Goal: Task Accomplishment & Management: Complete application form

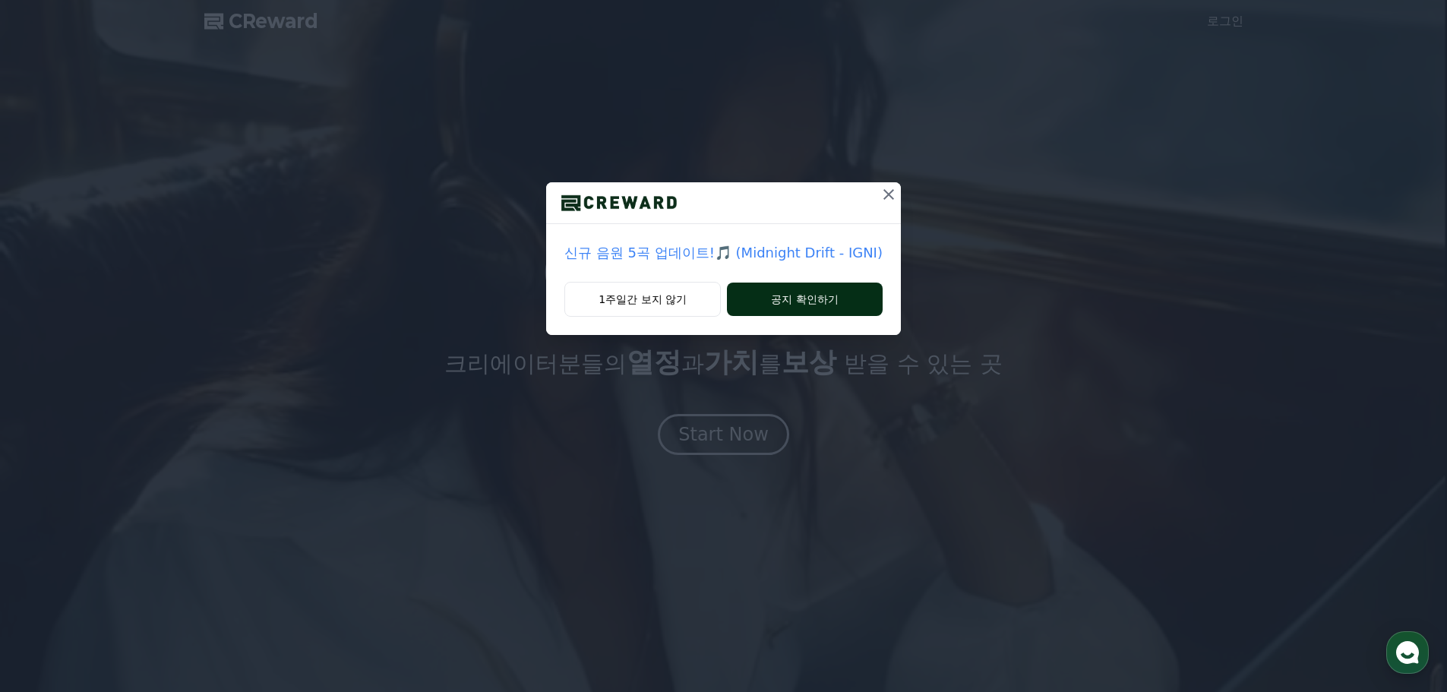
click at [769, 309] on button "공지 확인하기" at bounding box center [805, 299] width 156 height 33
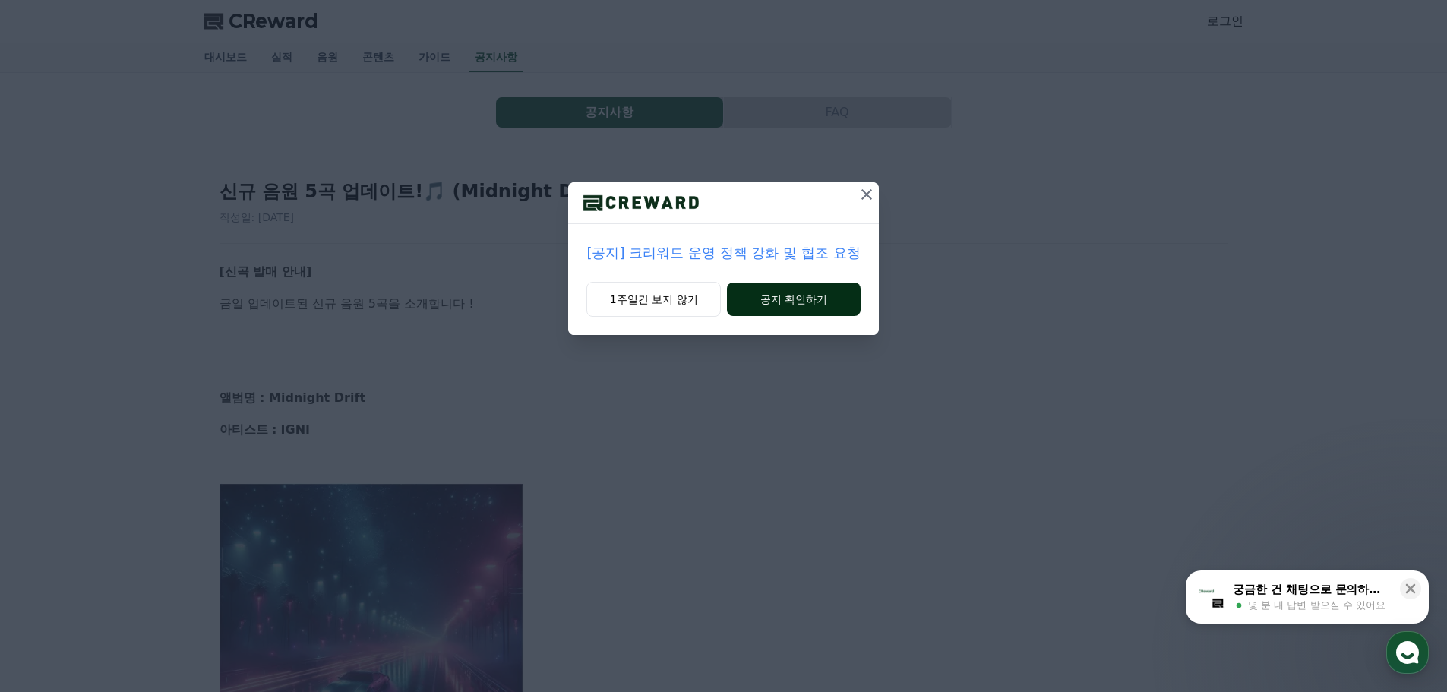
click at [831, 289] on button "공지 확인하기" at bounding box center [793, 299] width 133 height 33
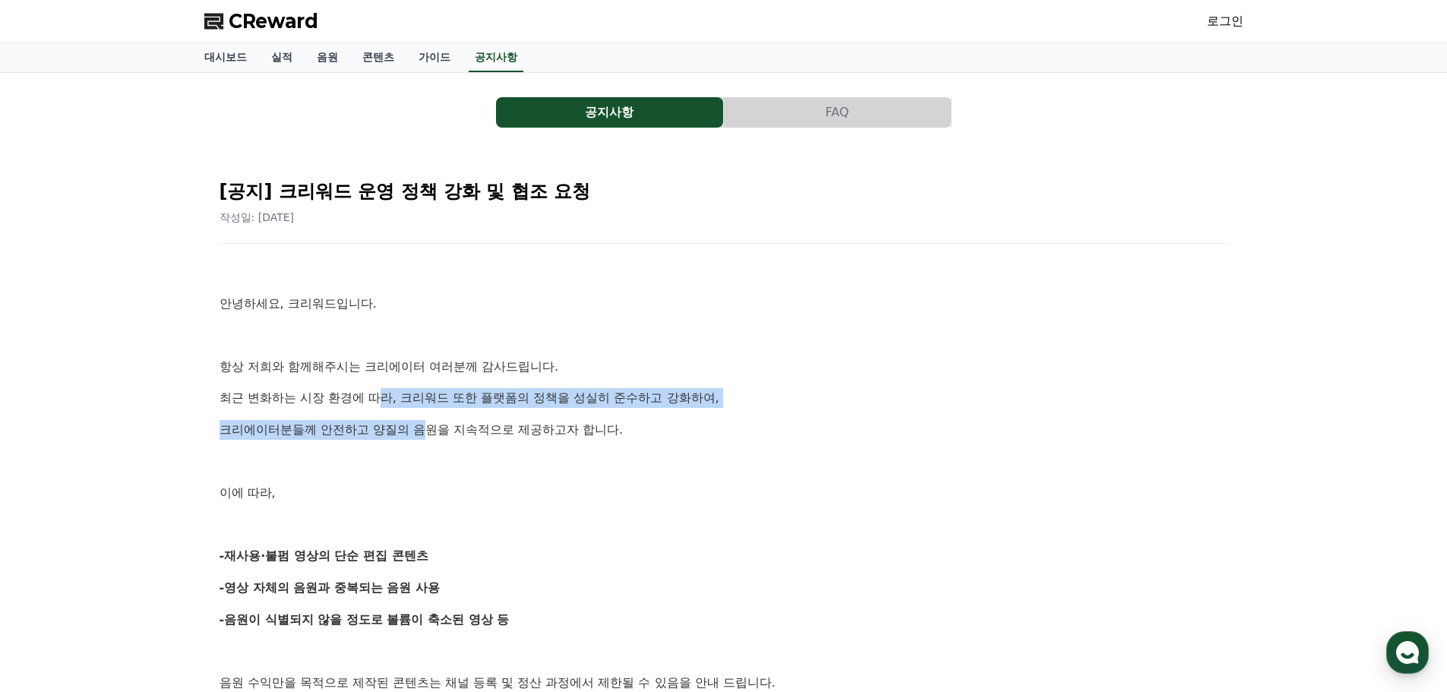
drag, startPoint x: 464, startPoint y: 443, endPoint x: 480, endPoint y: 450, distance: 17.7
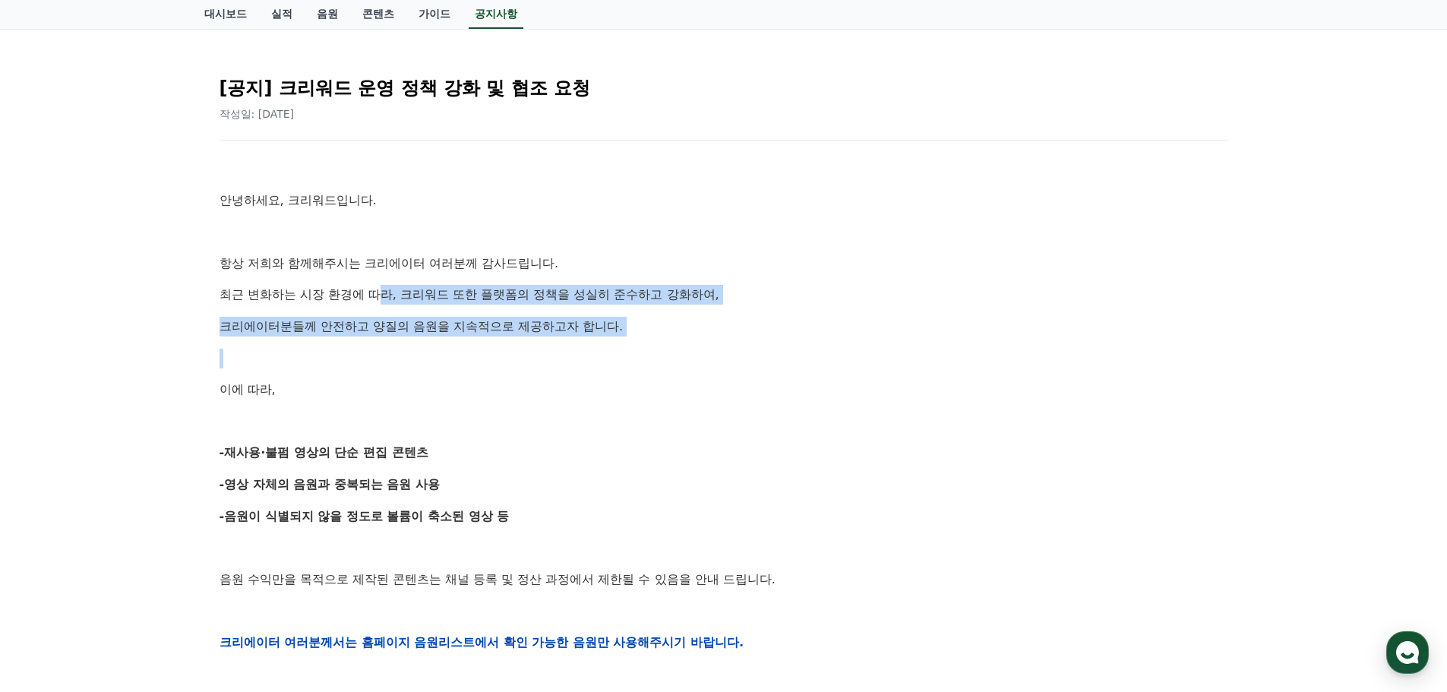
scroll to position [228, 0]
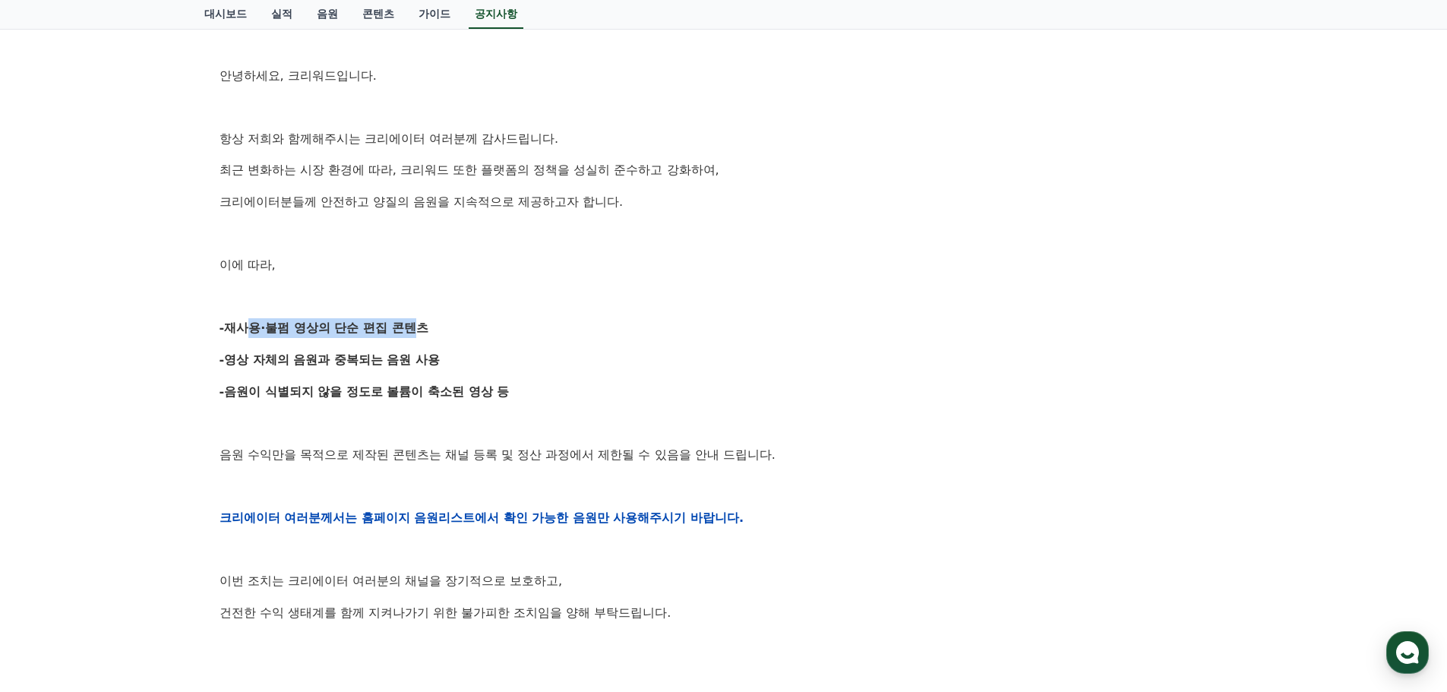
drag, startPoint x: 233, startPoint y: 337, endPoint x: 407, endPoint y: 337, distance: 173.9
click at [407, 337] on p "-재사용·불펌 영상의 단순 편집 콘텐츠" at bounding box center [723, 328] width 1009 height 20
drag, startPoint x: 272, startPoint y: 362, endPoint x: 391, endPoint y: 360, distance: 119.3
click at [391, 360] on strong "-영상 자체의 음원과 중복되는 음원 사용" at bounding box center [329, 359] width 221 height 14
drag, startPoint x: 328, startPoint y: 390, endPoint x: 382, endPoint y: 391, distance: 53.9
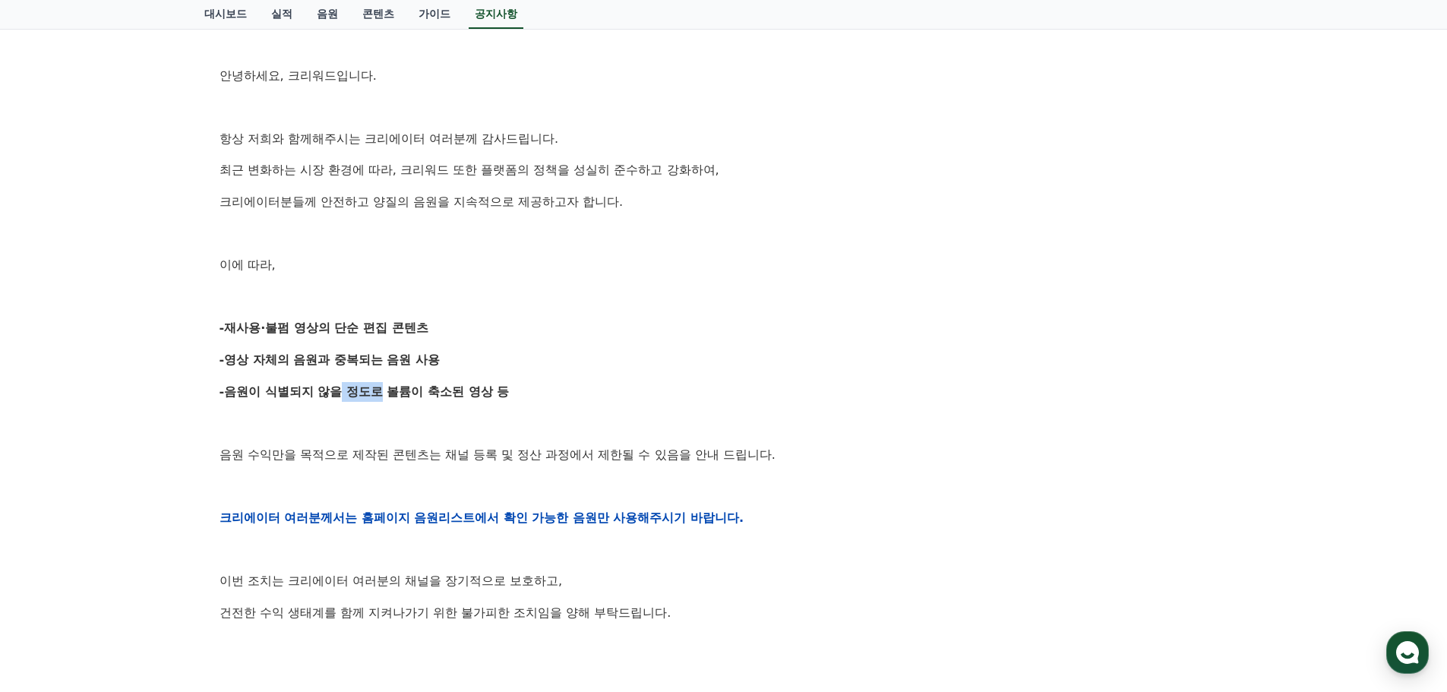
click at [382, 391] on strong "-음원이 식별되지 않을 정도로 볼륨이 축소된 영상 등" at bounding box center [364, 391] width 290 height 14
click at [444, 369] on p "-영상 자체의 음원과 중복되는 음원 사용" at bounding box center [723, 360] width 1009 height 20
drag, startPoint x: 444, startPoint y: 364, endPoint x: 267, endPoint y: 367, distance: 177.0
click at [277, 362] on p "-영상 자체의 음원과 중복되는 음원 사용" at bounding box center [723, 360] width 1009 height 20
drag, startPoint x: 219, startPoint y: 394, endPoint x: 460, endPoint y: 402, distance: 241.6
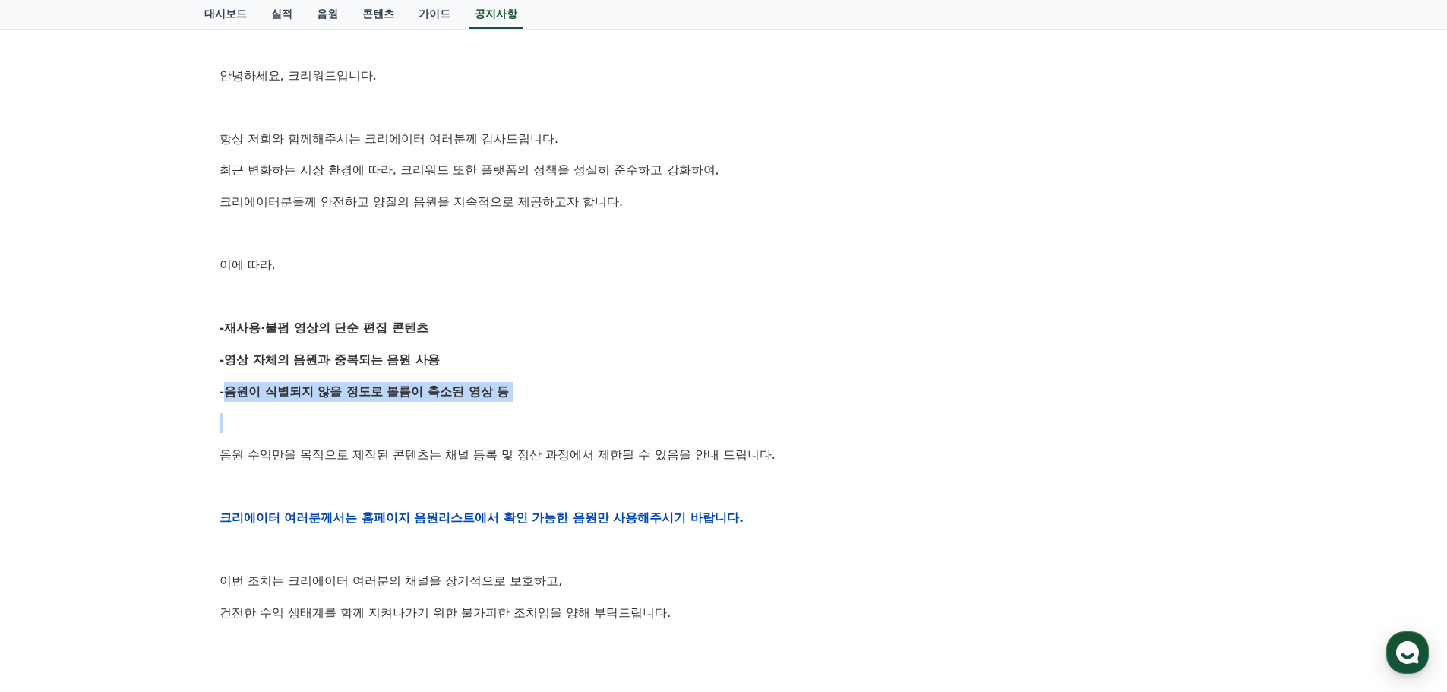
click at [460, 402] on div "안녕하세요, 크리워드입니다. 항상 저희와 함께해주시는 크리에이터 여러분께 감사드립니다. 최근 변화하는 시장 환경에 따라, 크리워드 또한 플랫폼…" at bounding box center [723, 517] width 1009 height 967
drag, startPoint x: 444, startPoint y: 447, endPoint x: 446, endPoint y: 466, distance: 19.1
click at [446, 466] on div "안녕하세요, 크리워드입니다. 항상 저희와 함께해주시는 크리에이터 여러분께 감사드립니다. 최근 변화하는 시장 환경에 따라, 크리워드 또한 플랫폼…" at bounding box center [723, 517] width 1009 height 967
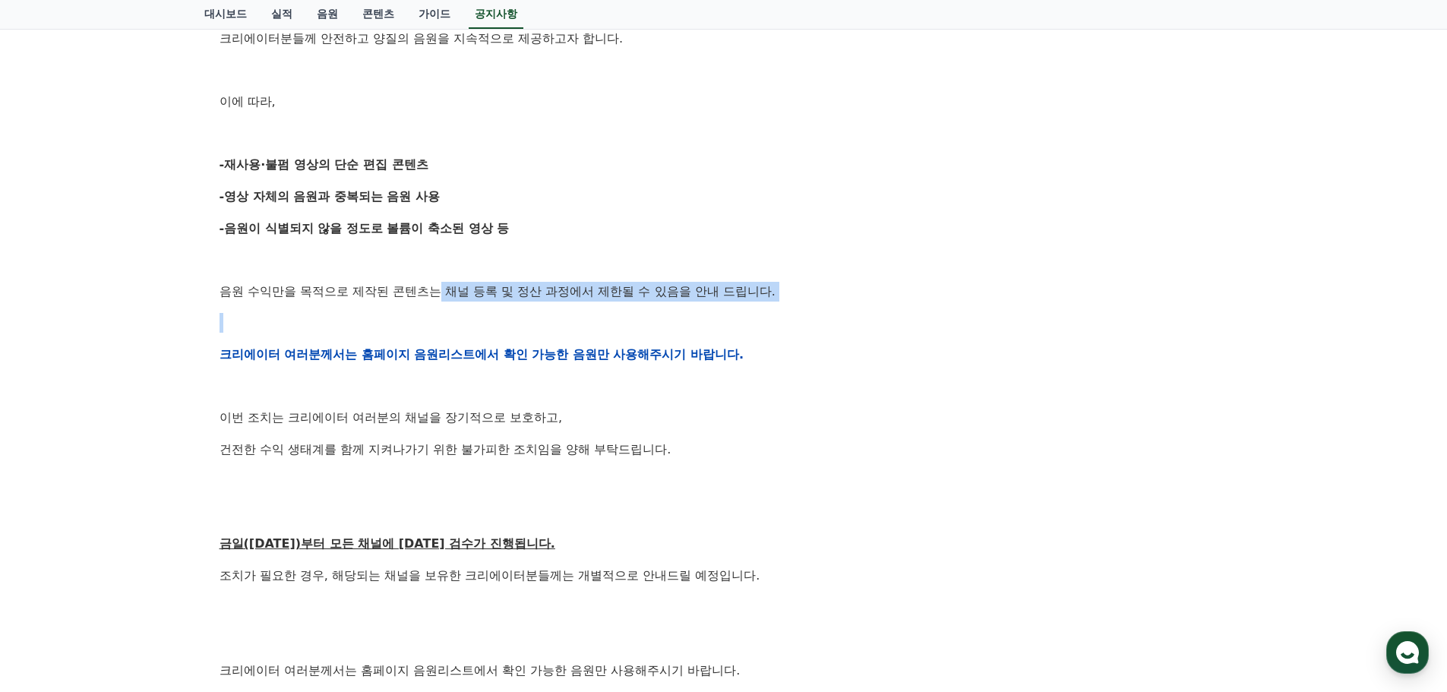
scroll to position [456, 0]
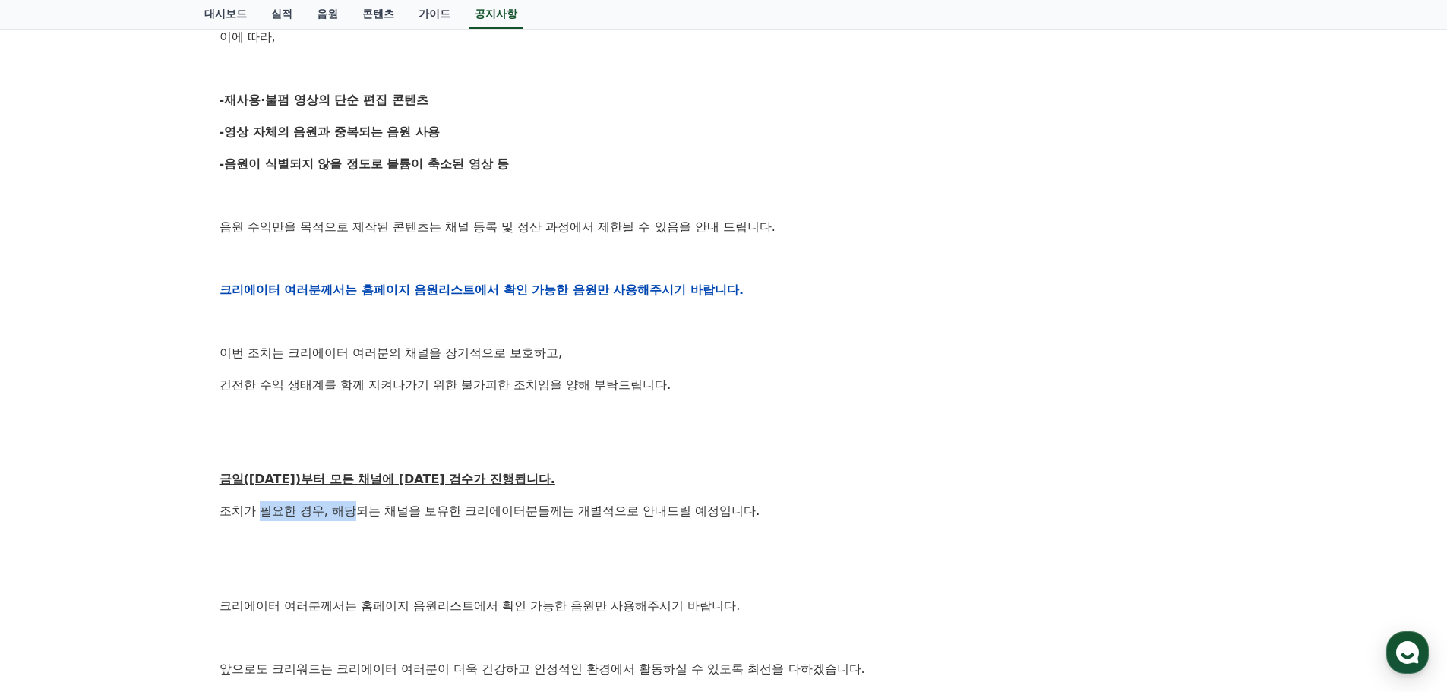
drag, startPoint x: 267, startPoint y: 508, endPoint x: 359, endPoint y: 513, distance: 92.1
click at [359, 513] on p "조치가 필요한 경우, 해당되는 채널을 보유한 크리에이터분들께는 개별적으로 안내드릴 예정입니다." at bounding box center [723, 511] width 1009 height 20
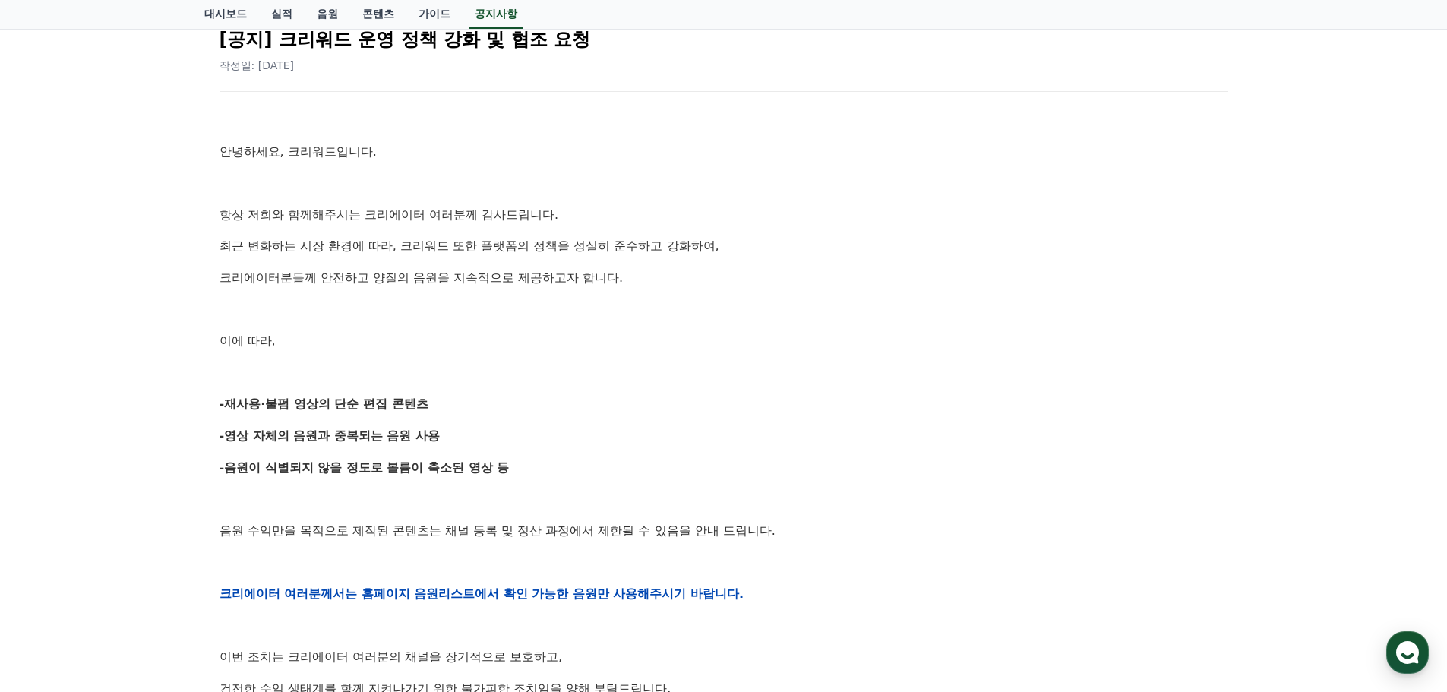
scroll to position [0, 0]
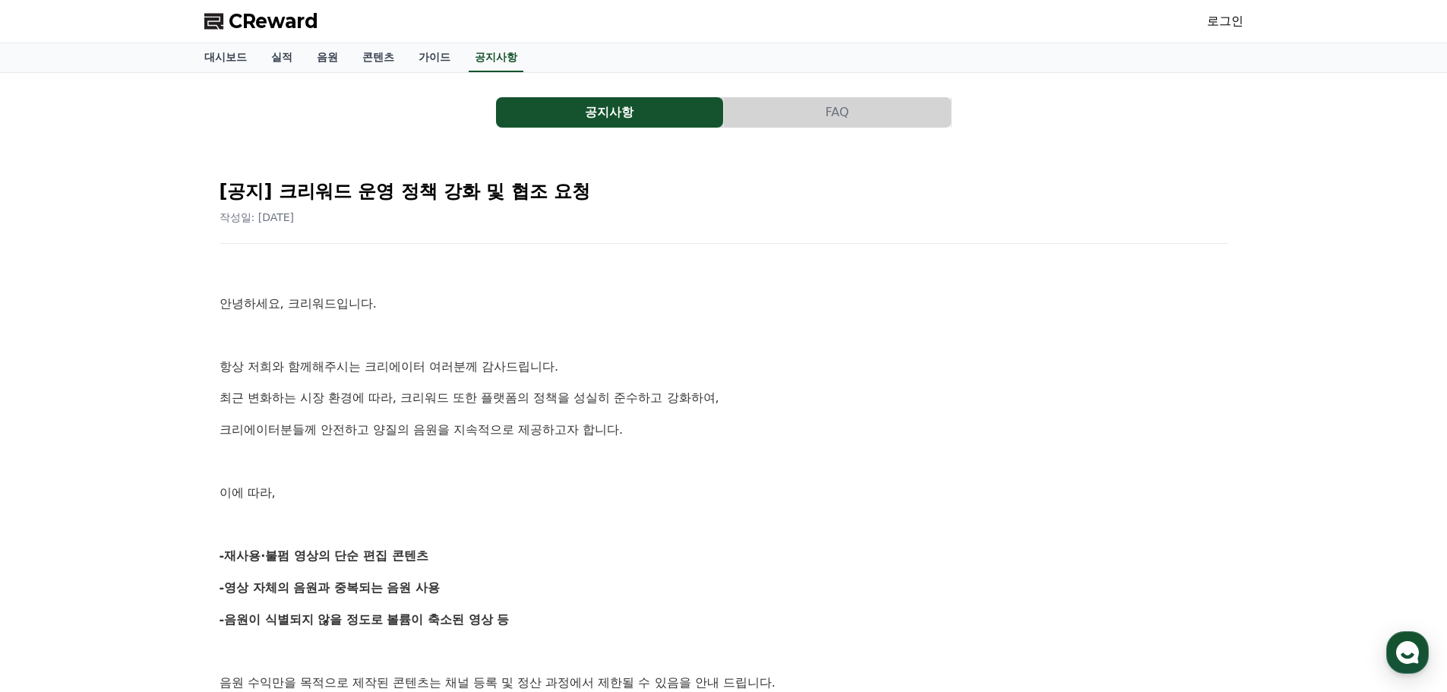
click at [1227, 19] on link "로그인" at bounding box center [1225, 21] width 36 height 18
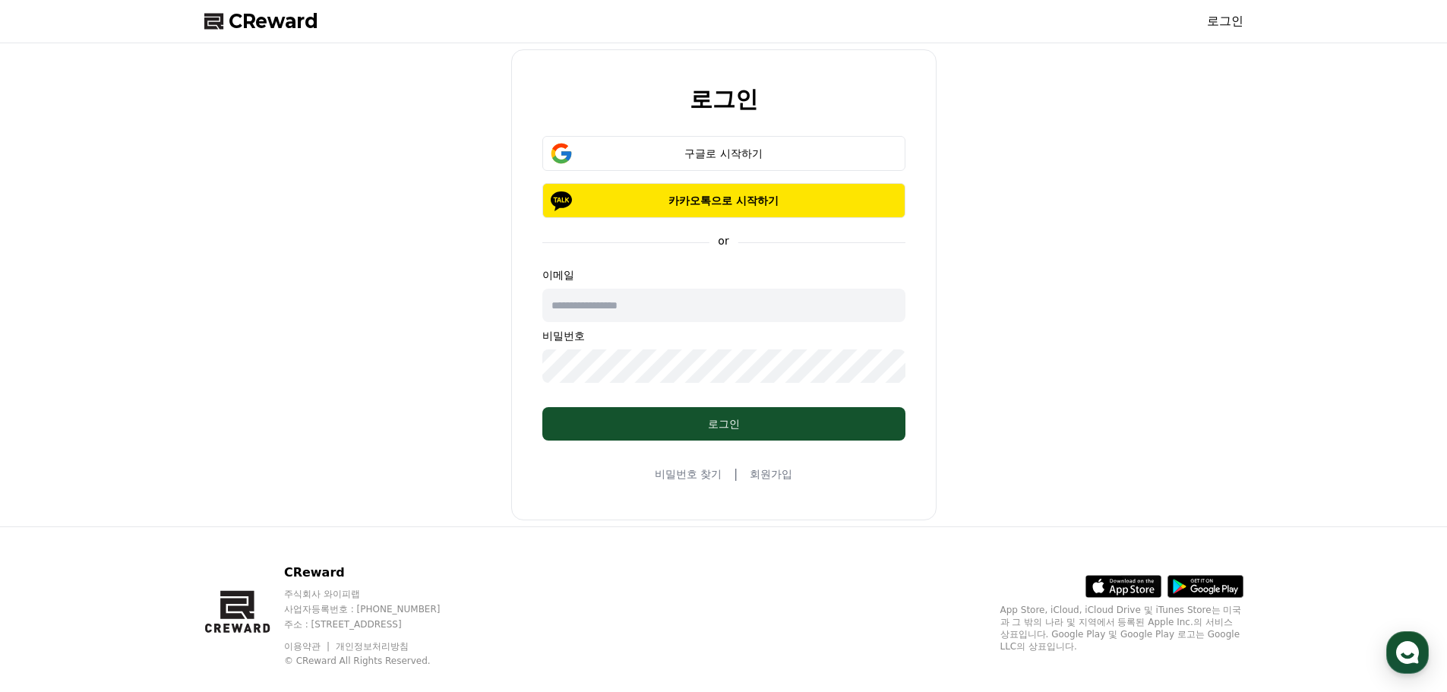
click at [777, 476] on link "회원가입" at bounding box center [771, 473] width 43 height 15
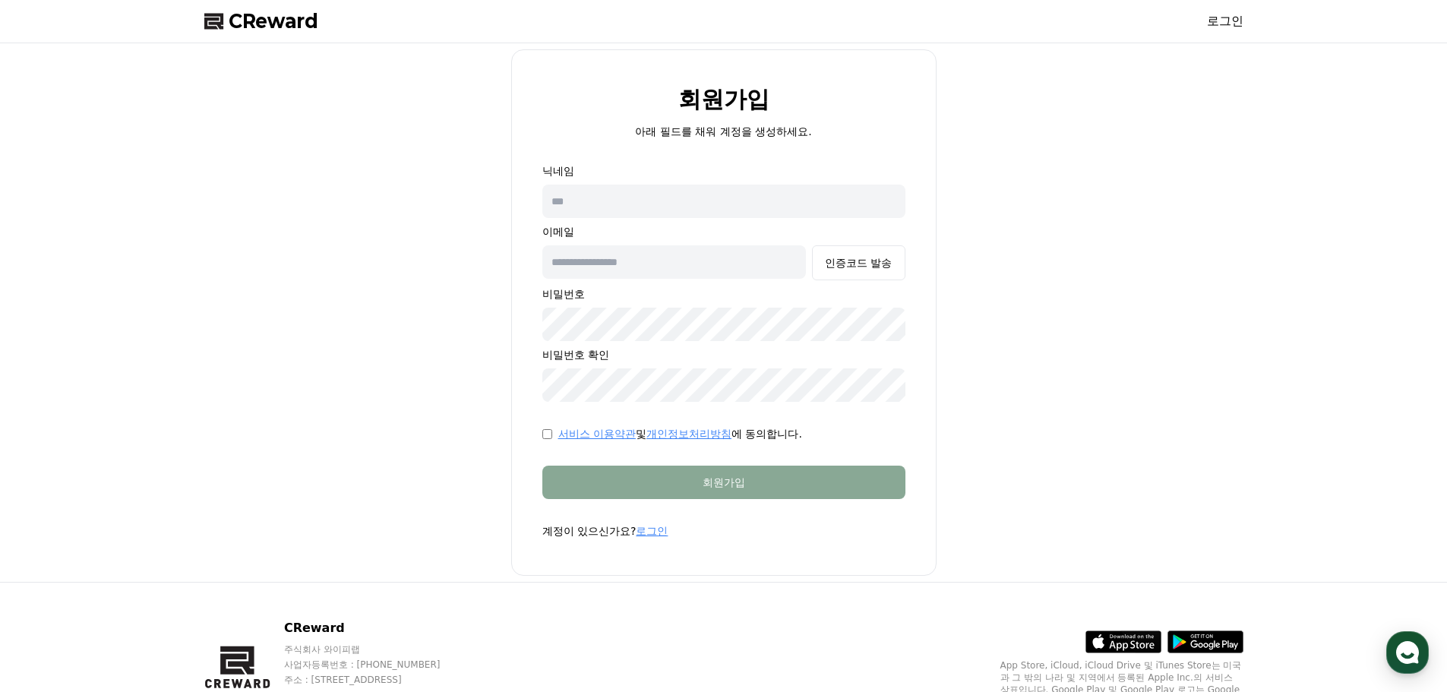
click at [686, 207] on input "text" at bounding box center [723, 201] width 363 height 33
type input "***"
click at [657, 268] on input "text" at bounding box center [674, 261] width 264 height 33
type input "*"
click at [657, 281] on div "닉네임 *** 이메일 * 인증코드 발송 비밀번호 비밀번호 확인" at bounding box center [723, 282] width 363 height 238
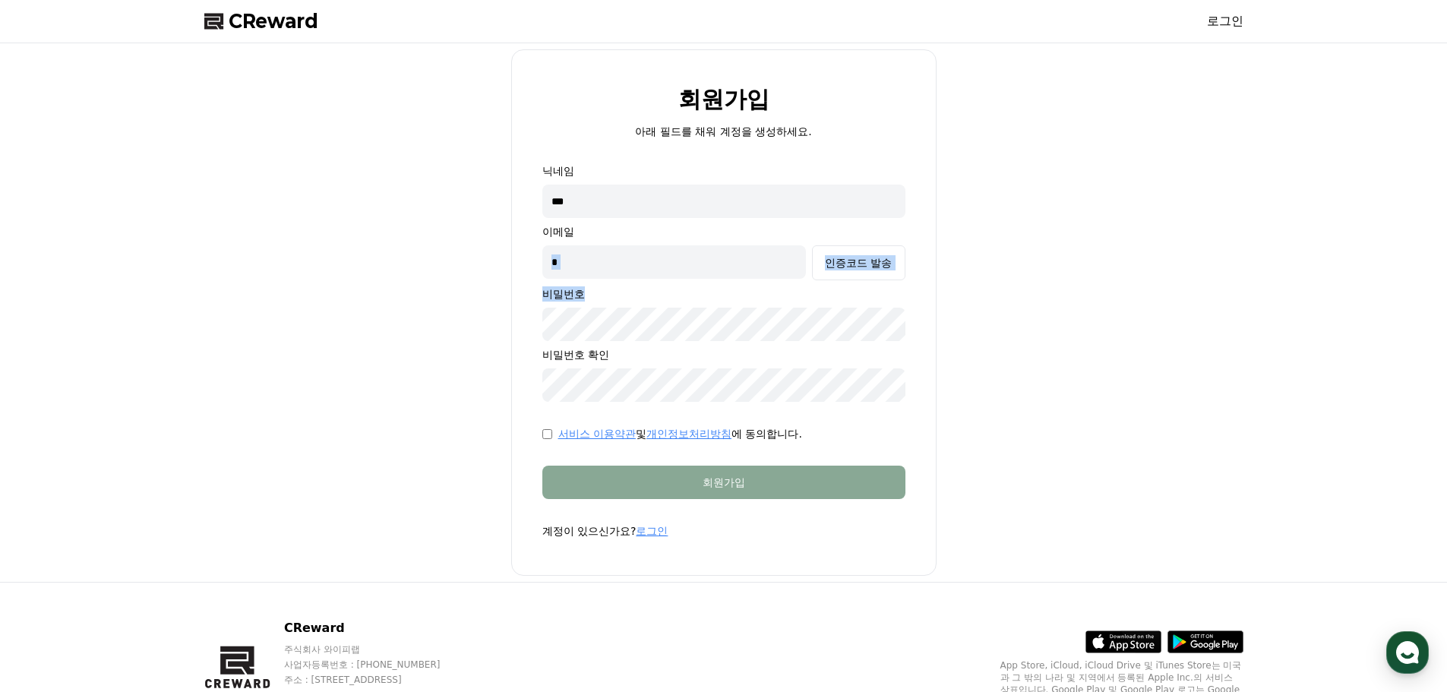
click at [649, 267] on input "*" at bounding box center [674, 261] width 264 height 33
type input "**********"
click at [876, 262] on div "인증코드 발송" at bounding box center [858, 262] width 67 height 15
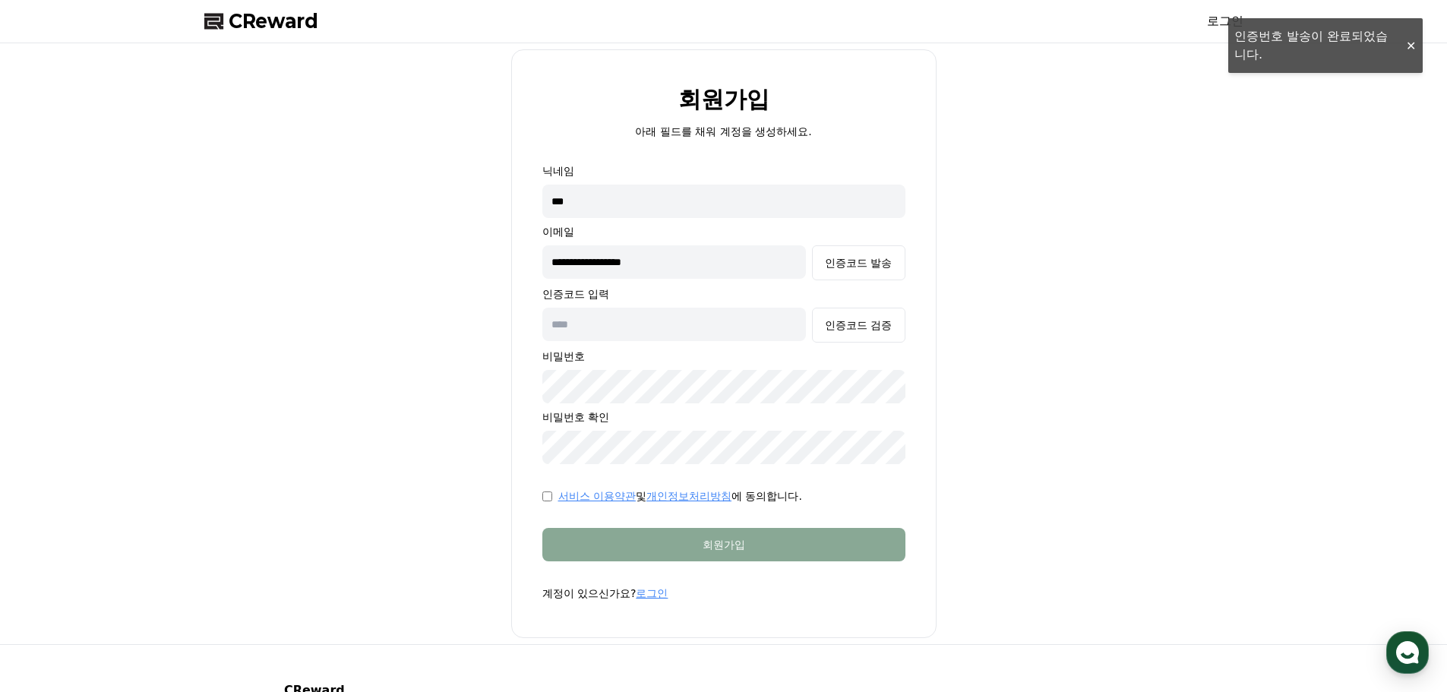
click at [662, 319] on input "text" at bounding box center [674, 324] width 264 height 33
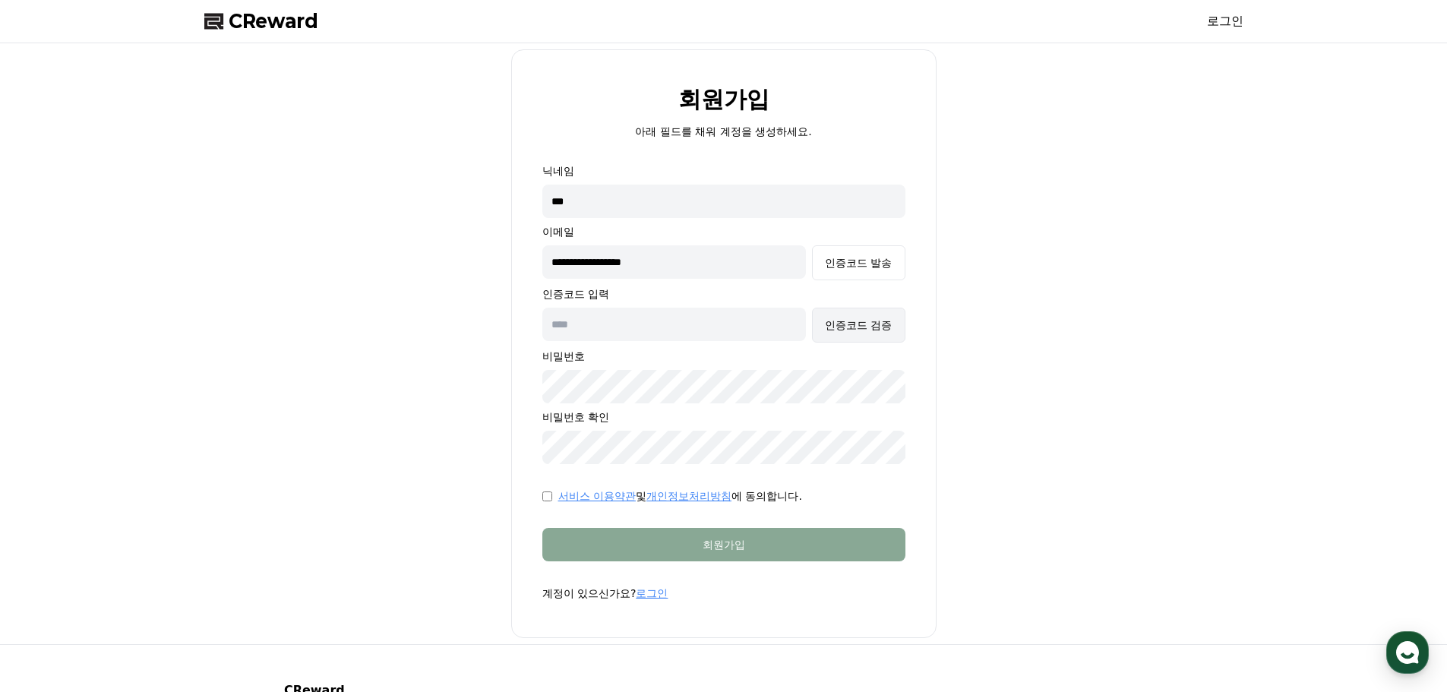
paste input "******"
type input "******"
click at [848, 327] on div "인증코드 검증" at bounding box center [858, 324] width 67 height 15
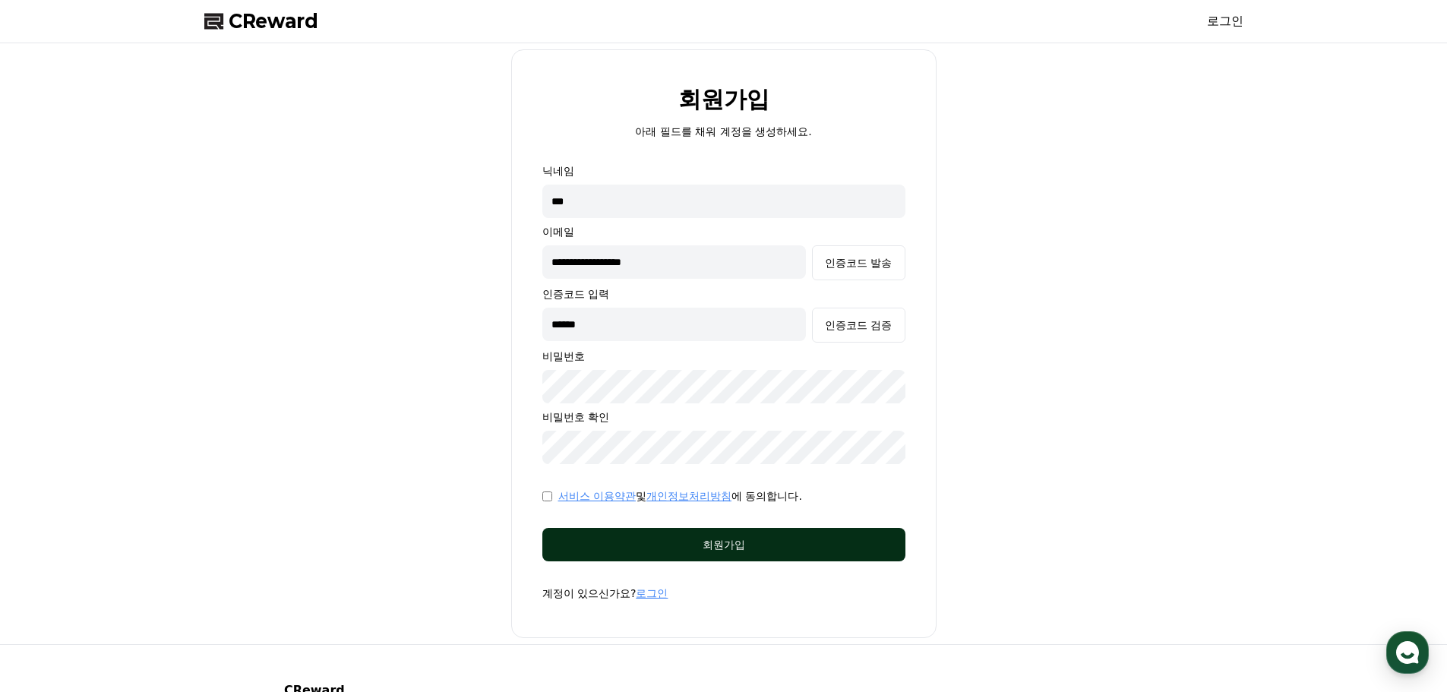
click at [726, 541] on div "회원가입" at bounding box center [724, 544] width 302 height 15
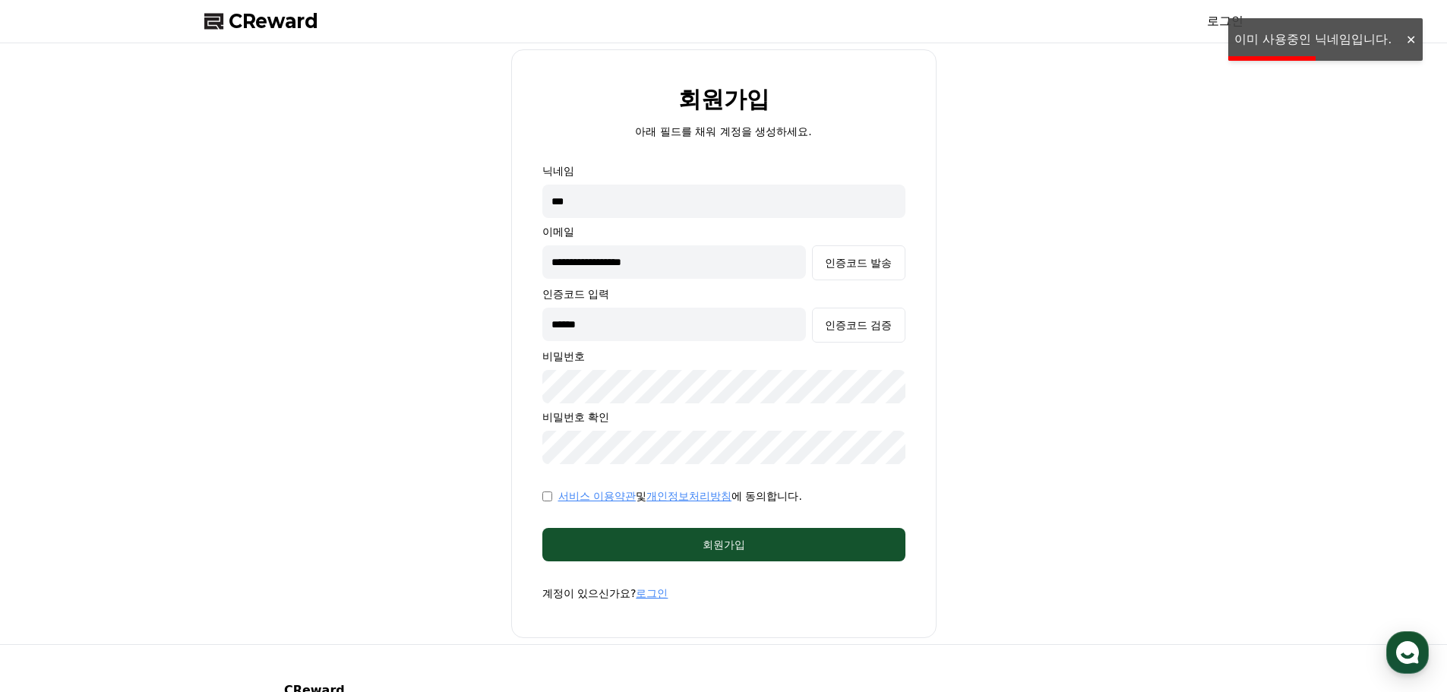
click at [1413, 39] on div at bounding box center [1410, 40] width 24 height 14
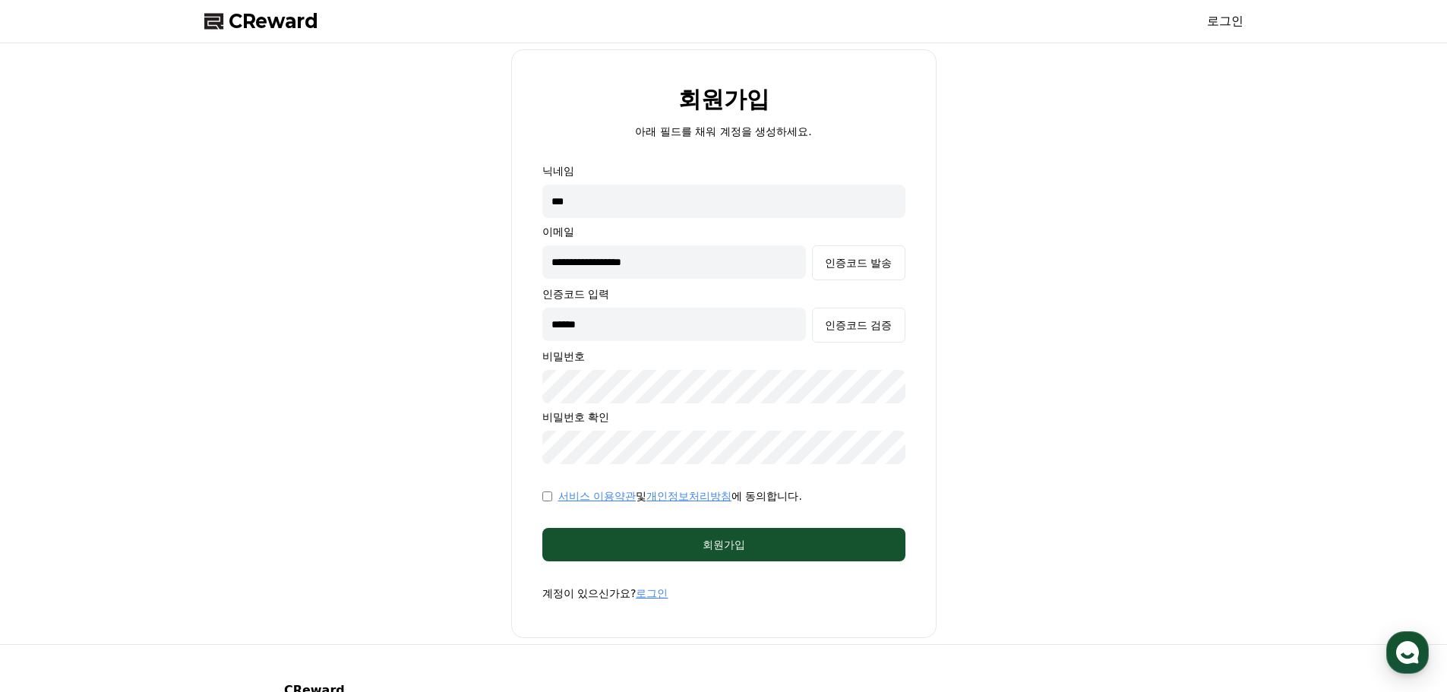
click at [620, 202] on input "***" at bounding box center [723, 201] width 363 height 33
type input "*"
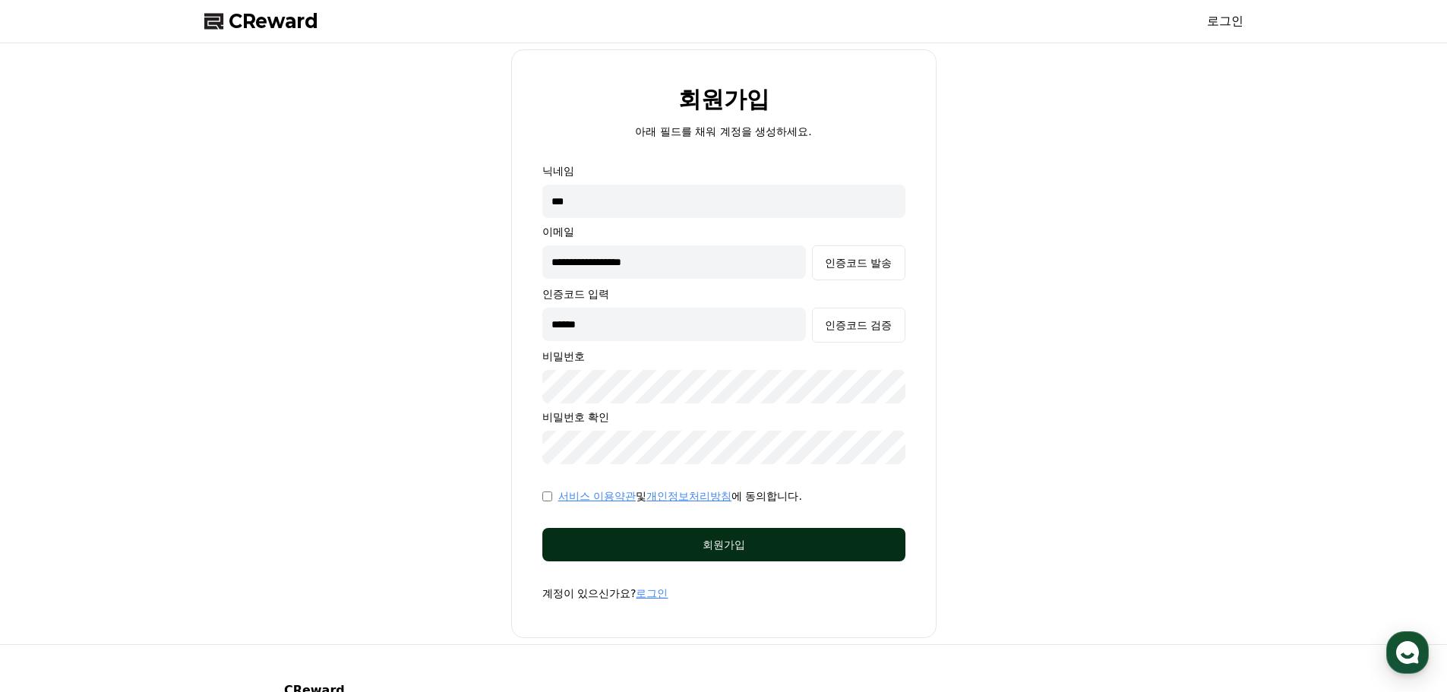
type input "***"
click at [682, 553] on button "회원가입" at bounding box center [723, 544] width 363 height 33
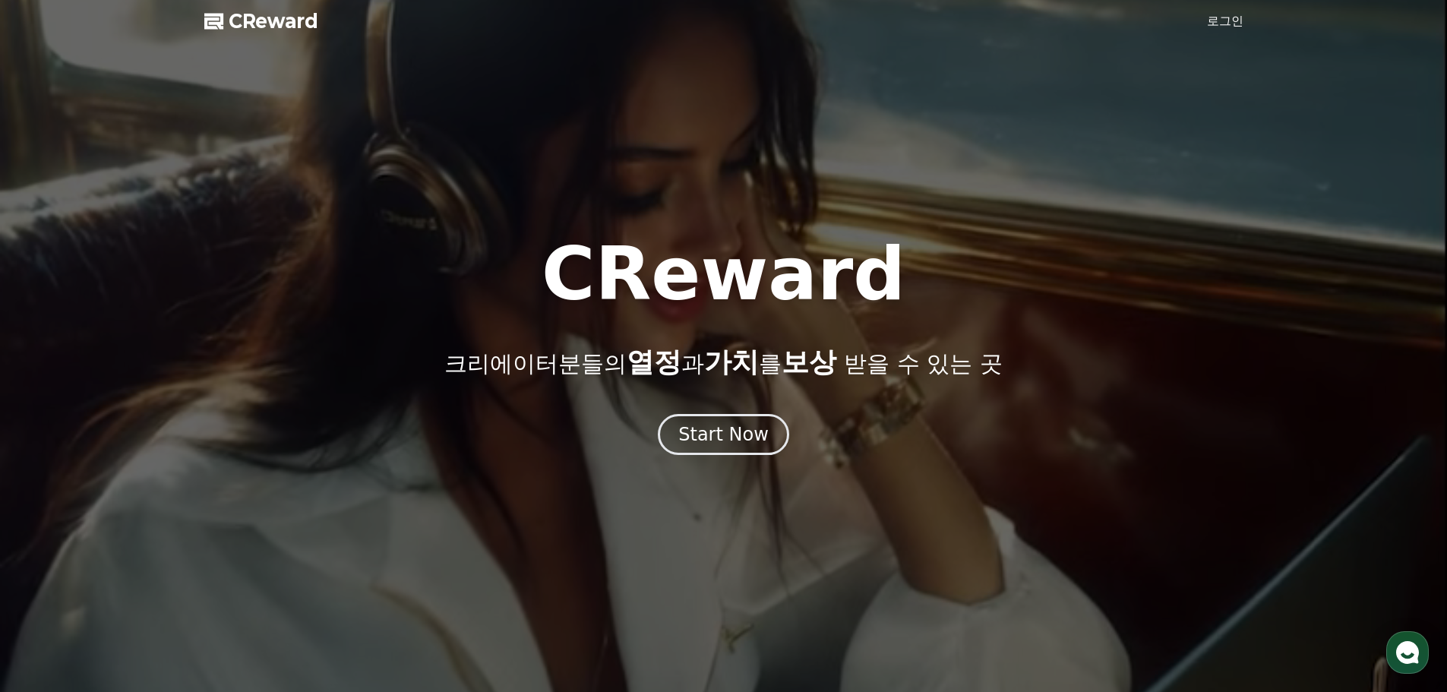
click at [1221, 26] on link "로그인" at bounding box center [1225, 21] width 36 height 18
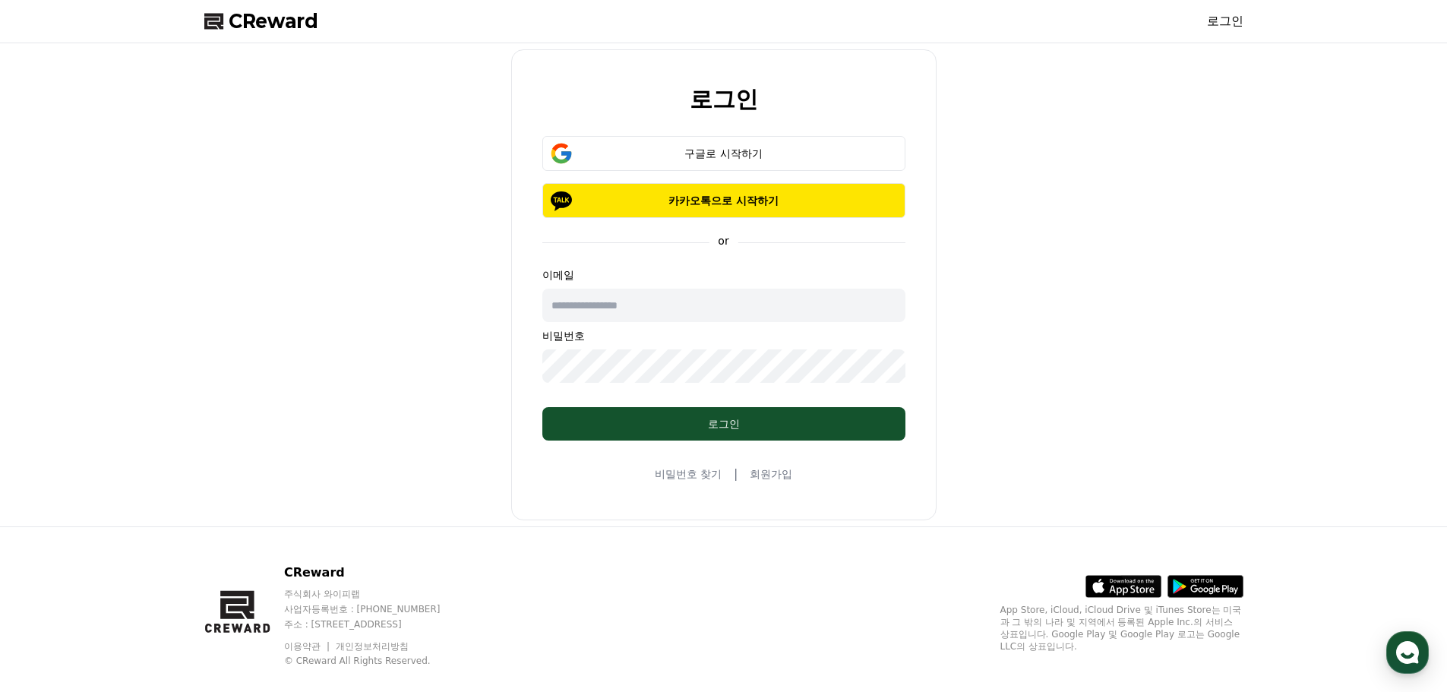
type input "**********"
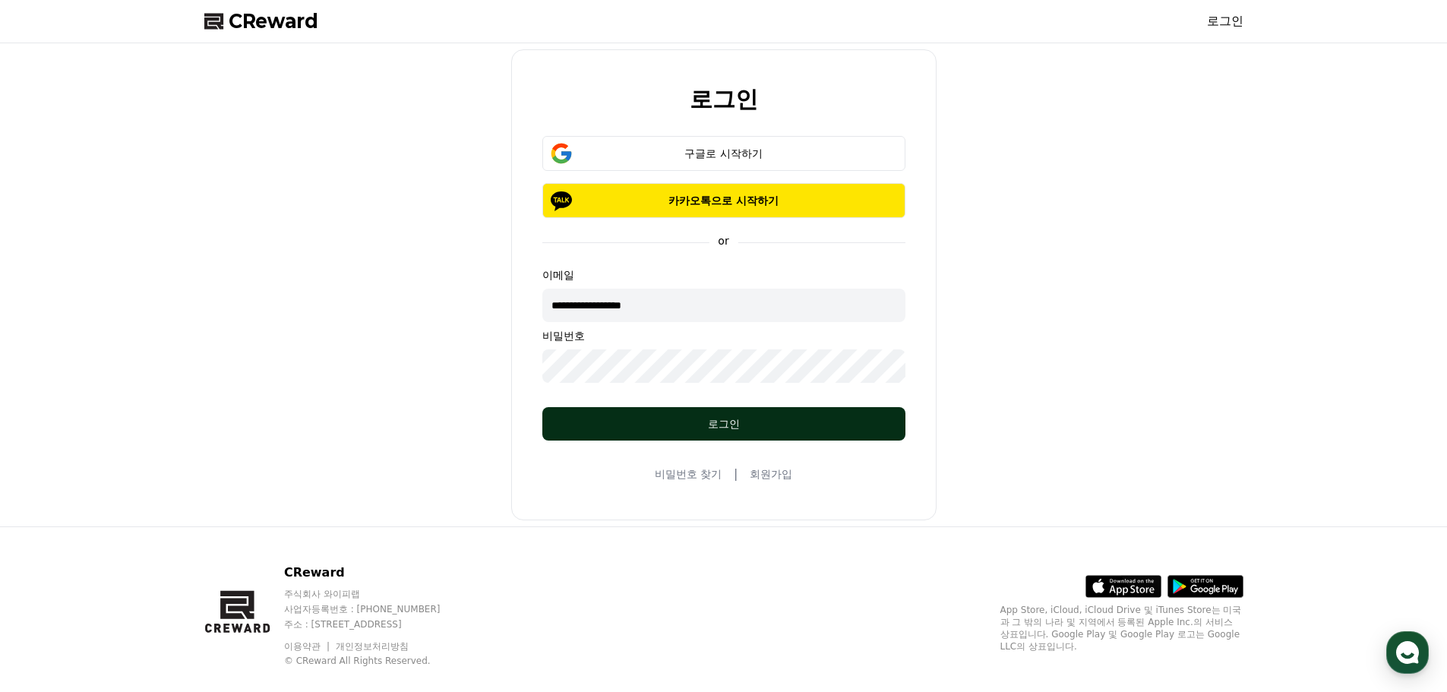
click at [709, 428] on div "로그인" at bounding box center [724, 423] width 302 height 15
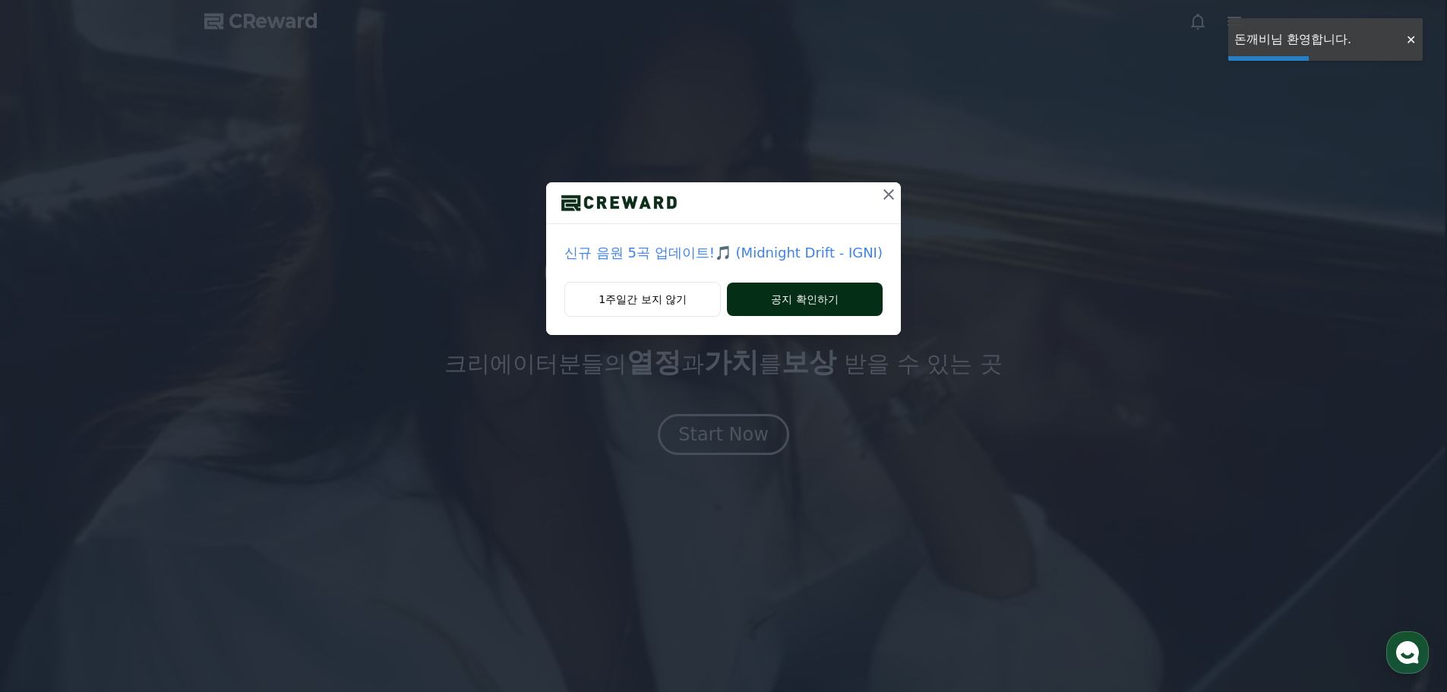
click at [839, 298] on button "공지 확인하기" at bounding box center [805, 299] width 156 height 33
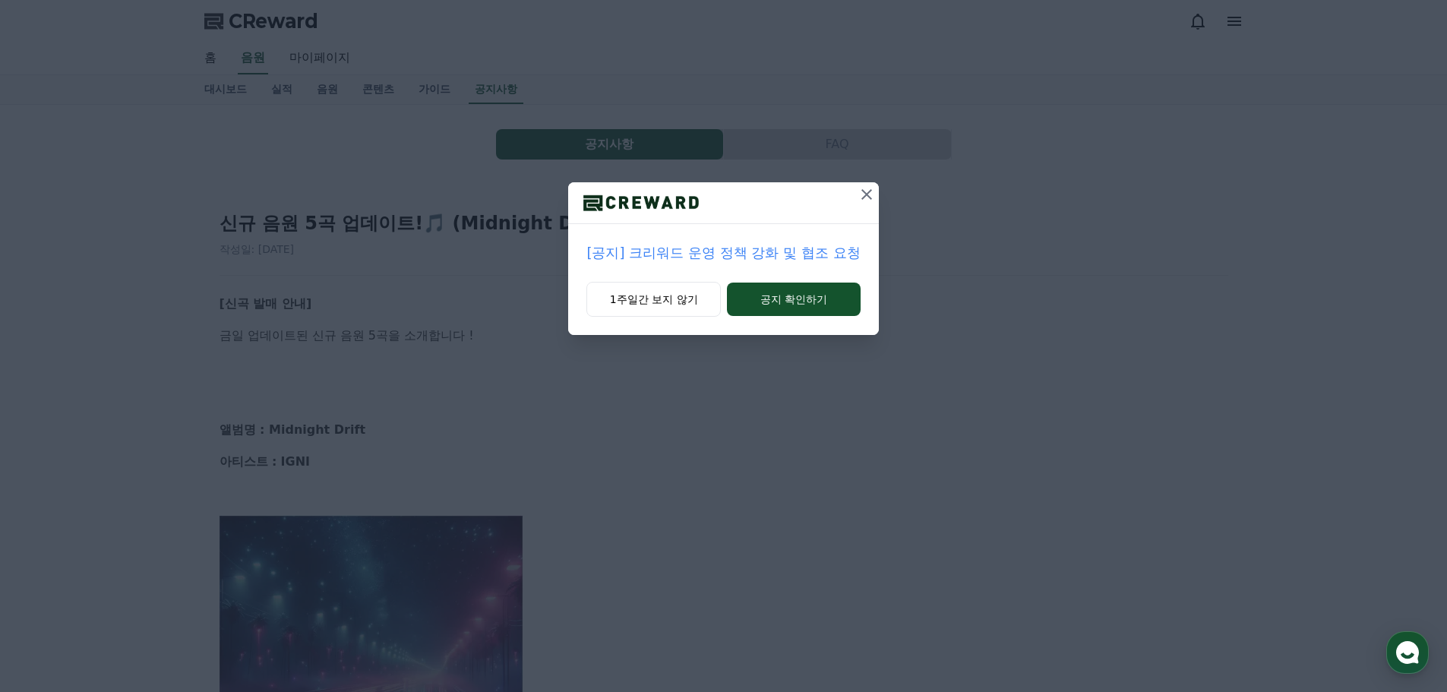
click at [873, 192] on icon at bounding box center [866, 194] width 18 height 18
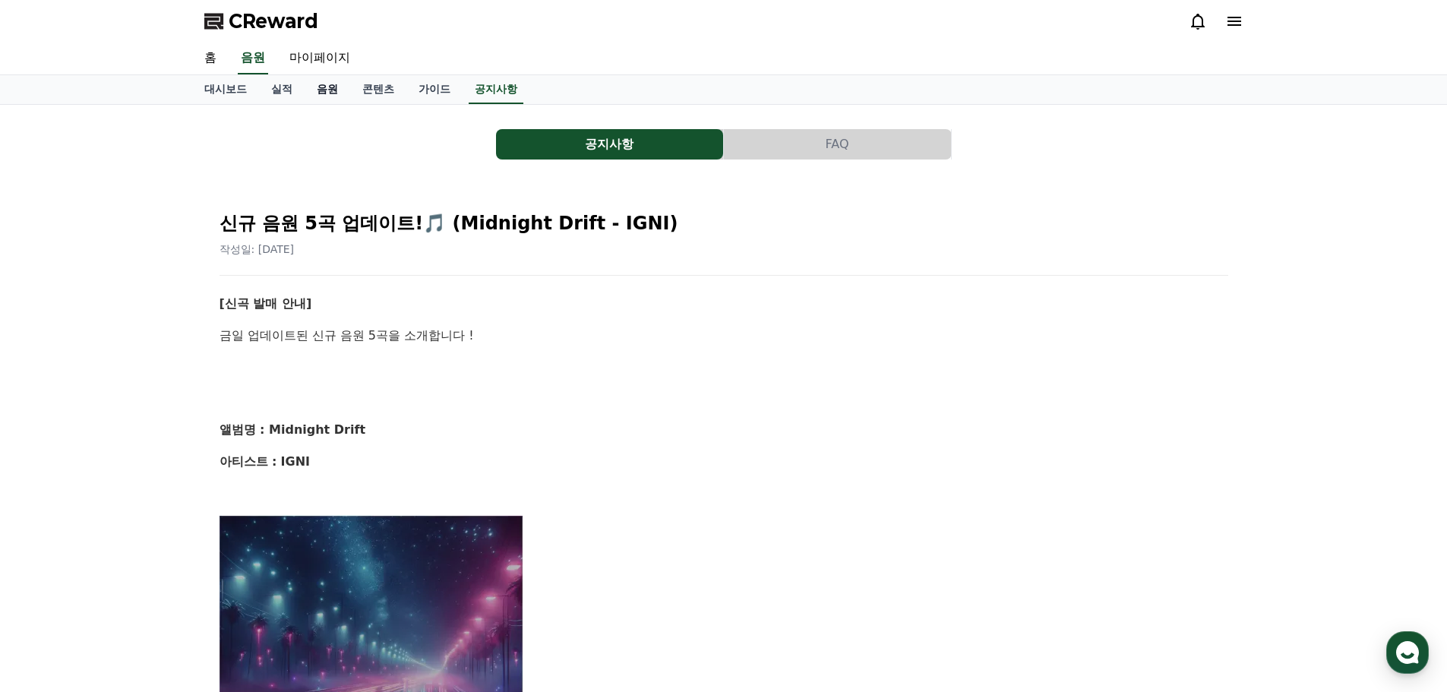
click at [333, 89] on link "음원" at bounding box center [328, 89] width 46 height 29
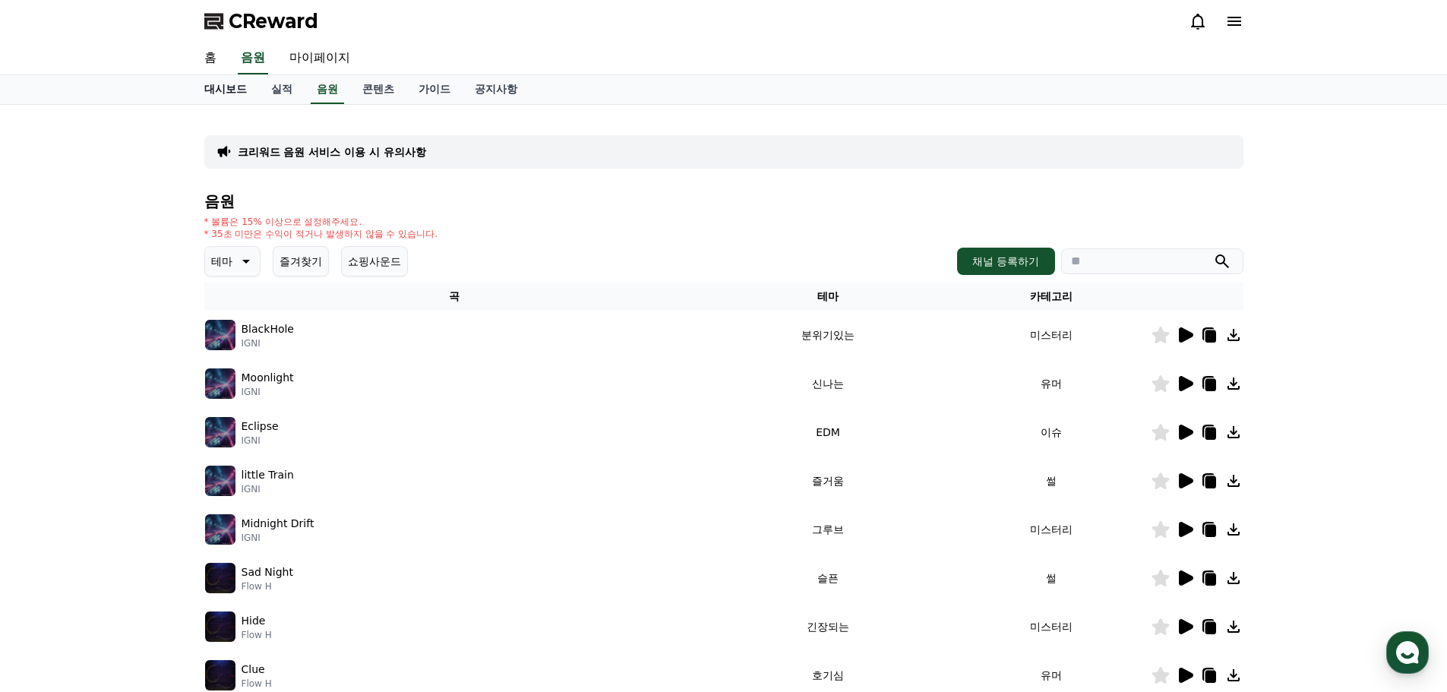
click at [240, 93] on link "대시보드" at bounding box center [225, 89] width 67 height 29
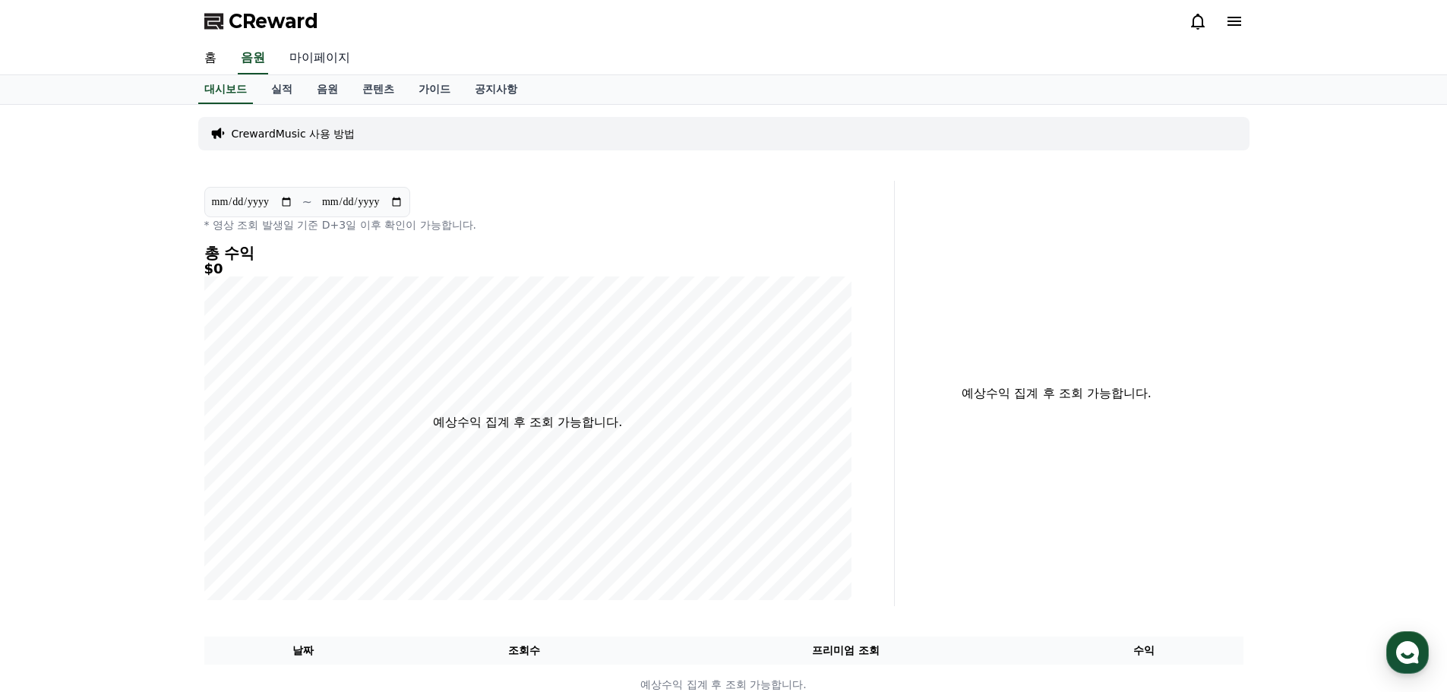
click at [324, 61] on link "마이페이지" at bounding box center [319, 59] width 85 height 32
select select "**********"
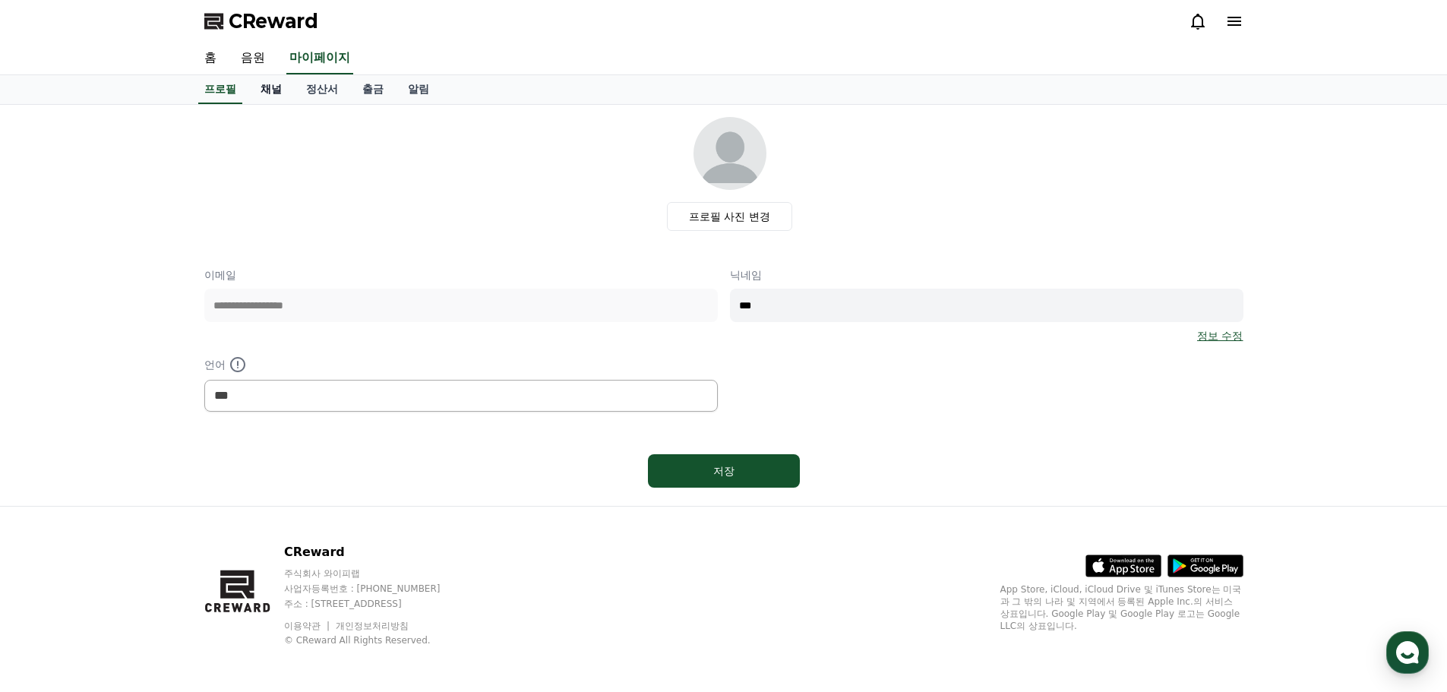
click at [266, 90] on link "채널" at bounding box center [271, 89] width 46 height 29
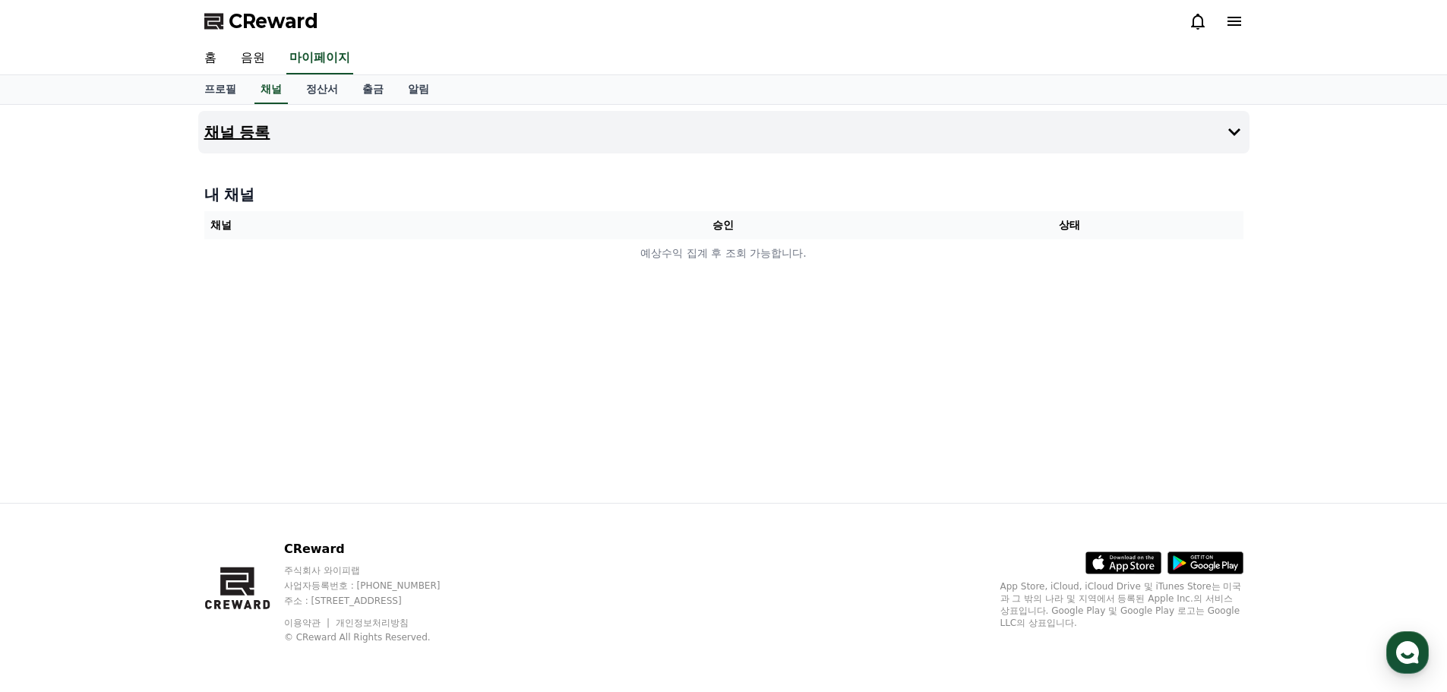
click at [1190, 141] on button "채널 등록" at bounding box center [723, 132] width 1051 height 43
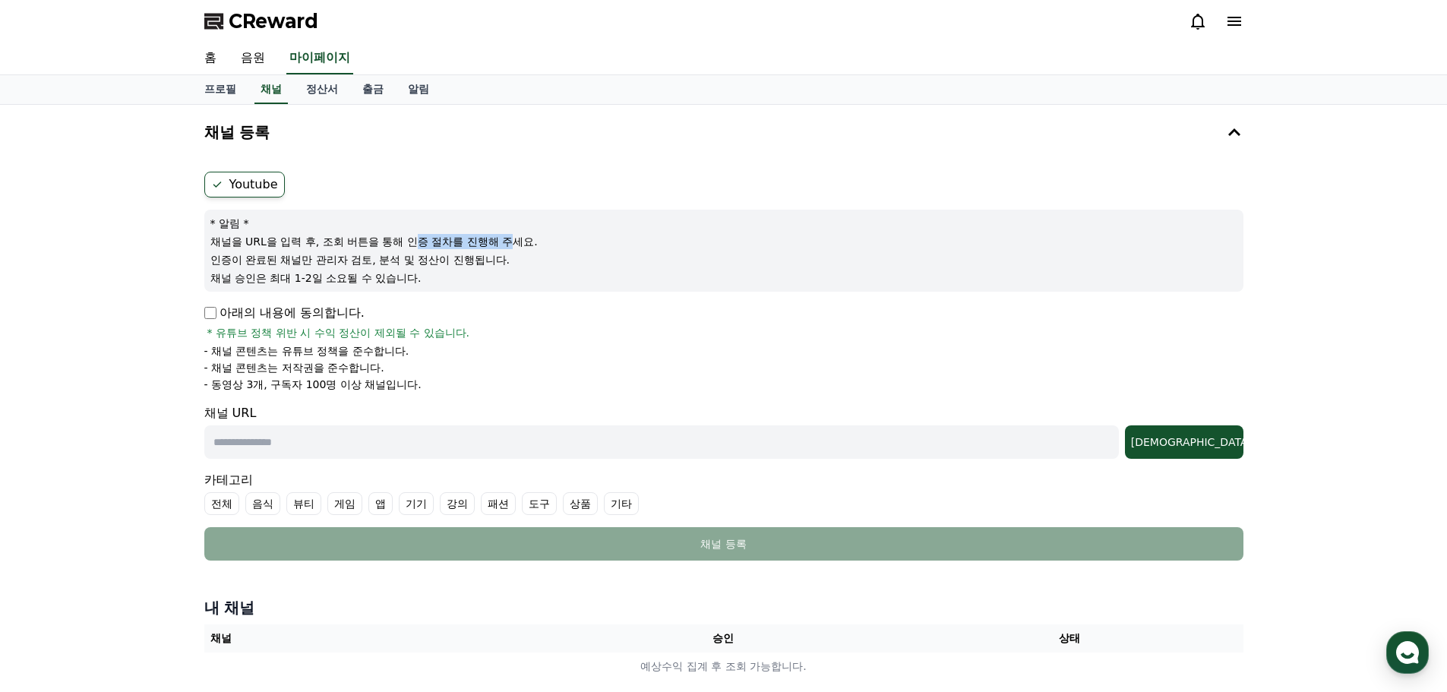
drag, startPoint x: 423, startPoint y: 245, endPoint x: 510, endPoint y: 245, distance: 87.3
click at [510, 245] on p "채널을 URL을 입력 후, 조회 버튼을 통해 인증 절차를 진행해 주세요." at bounding box center [723, 241] width 1027 height 15
click at [289, 259] on p "인증이 완료된 채널만 관리자 검토, 분석 및 정산이 진행됩니다." at bounding box center [723, 259] width 1027 height 15
click at [263, 188] on label "Youtube" at bounding box center [244, 185] width 81 height 26
click at [270, 440] on input "text" at bounding box center [661, 441] width 914 height 33
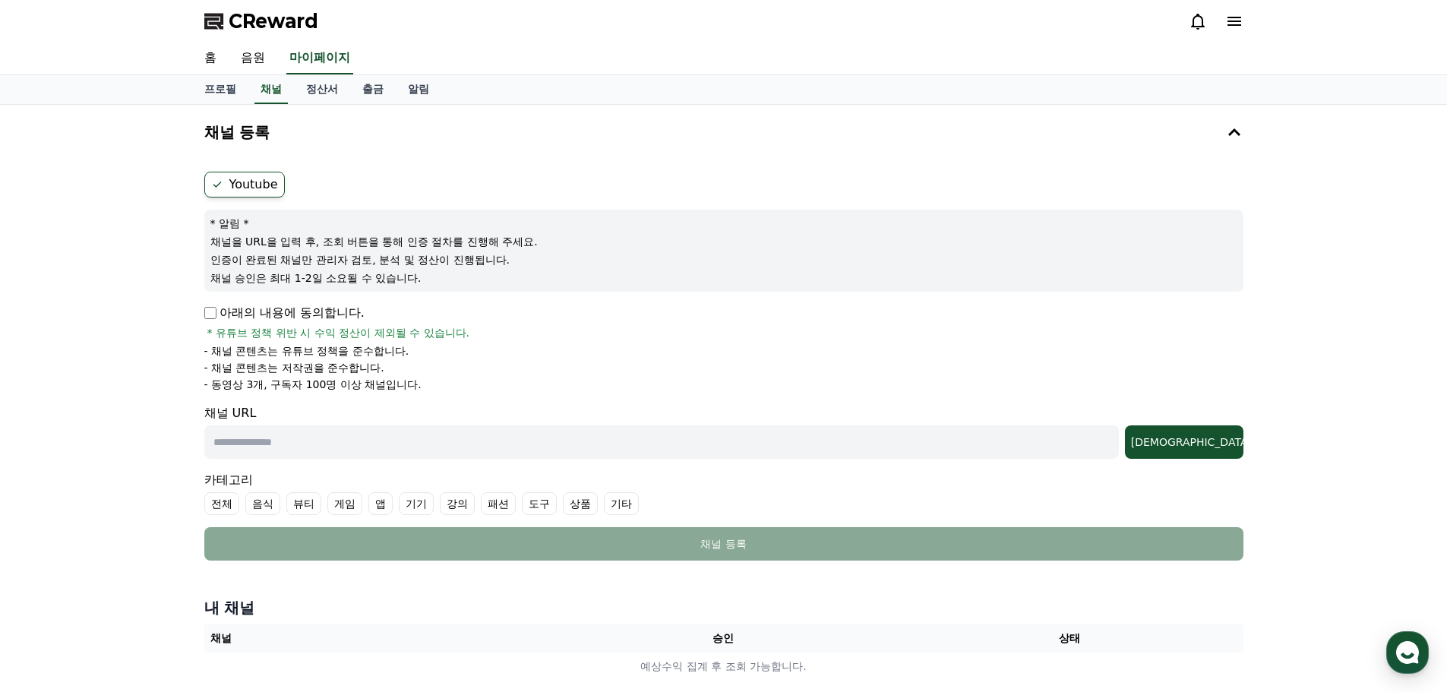
paste input "**********"
type input "**********"
click at [1220, 442] on div "조회" at bounding box center [1184, 441] width 106 height 15
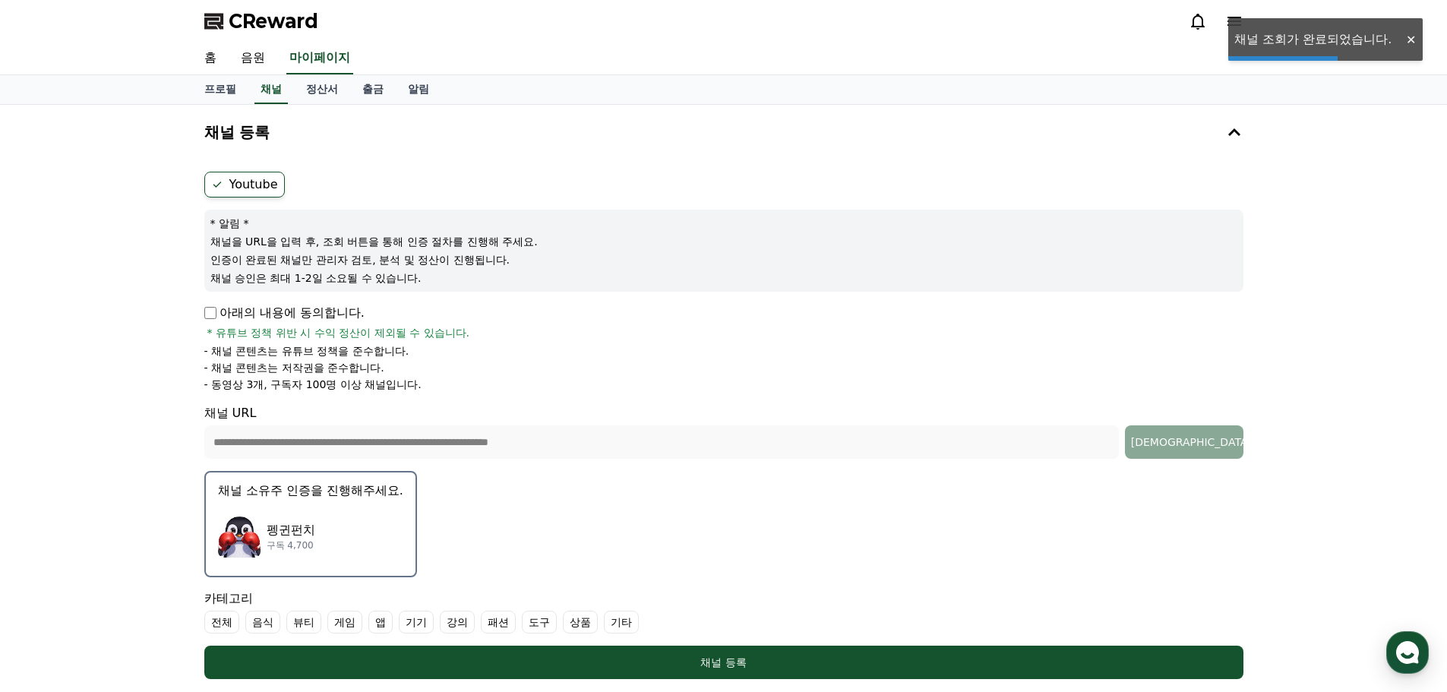
scroll to position [76, 0]
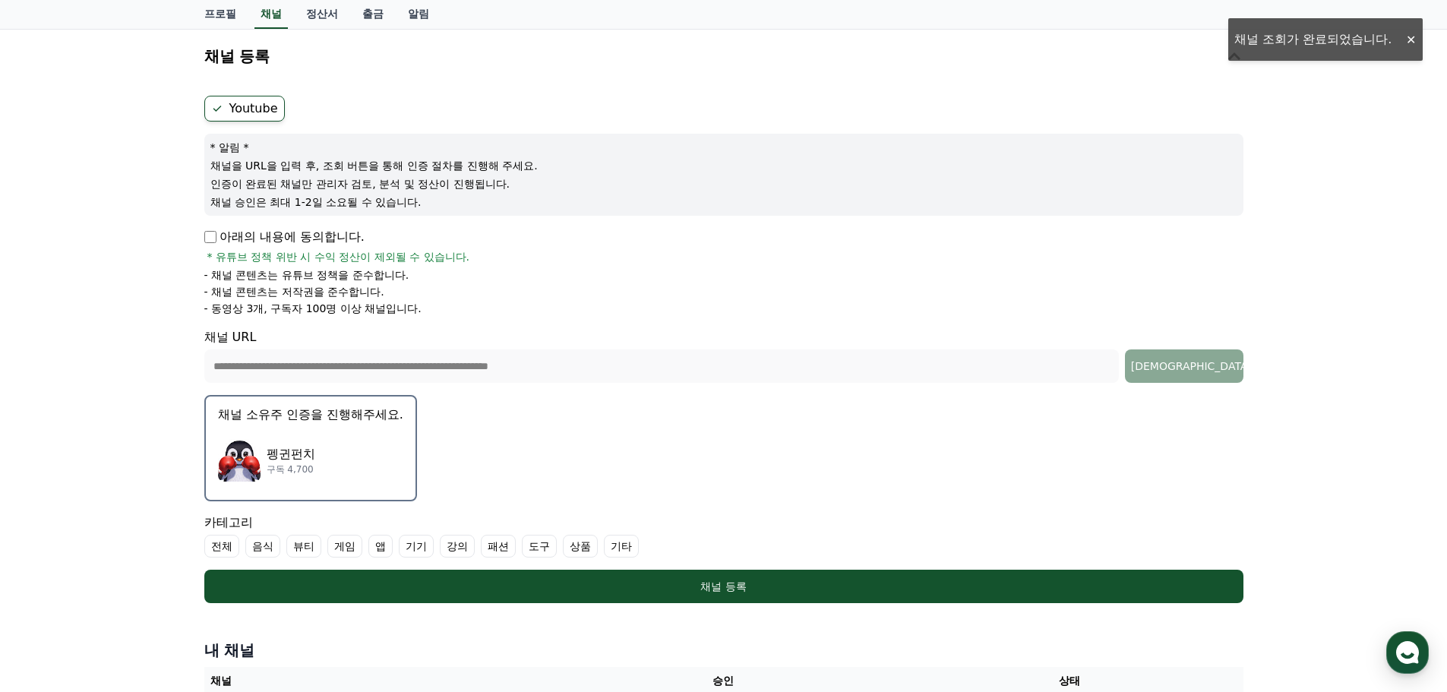
click at [342, 443] on div "펭귄펀치 구독 4,700" at bounding box center [310, 460] width 185 height 61
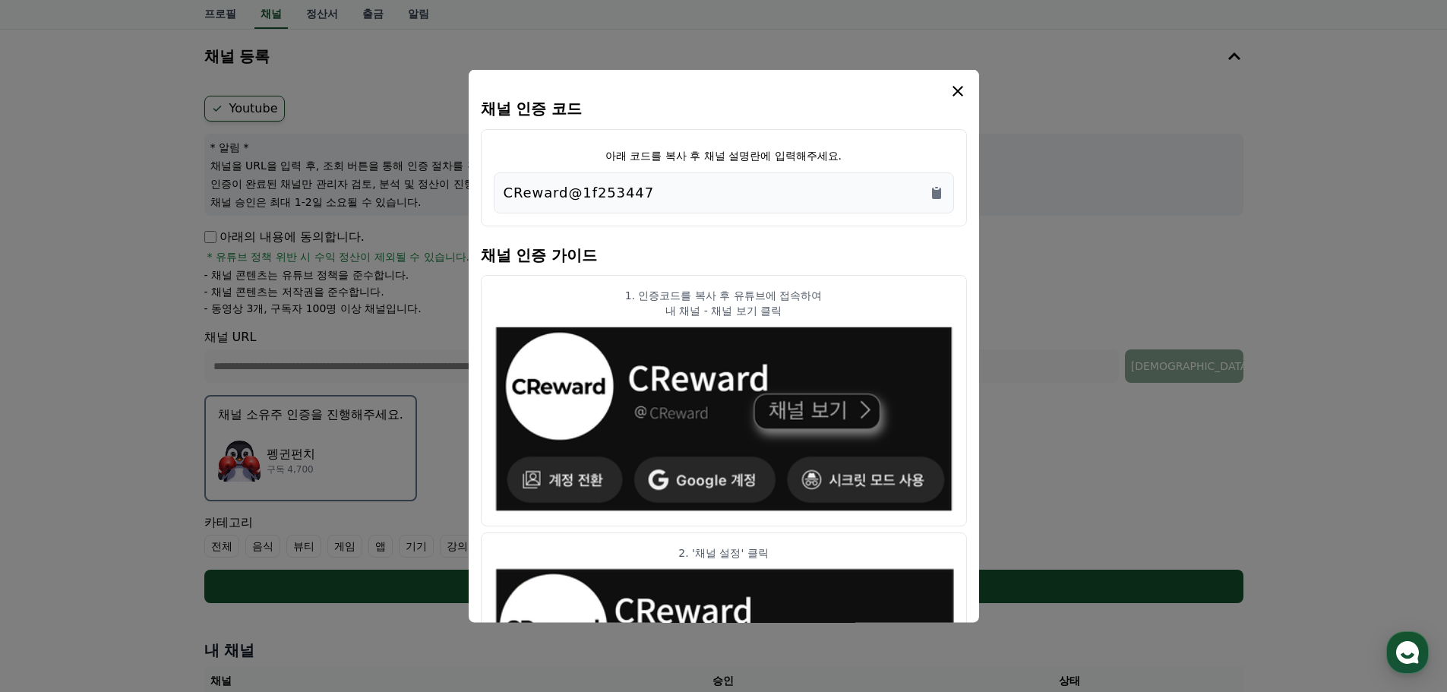
click at [677, 195] on div "CReward@1f253447" at bounding box center [724, 192] width 441 height 21
click at [943, 191] on icon "Copy to clipboard" at bounding box center [936, 192] width 15 height 15
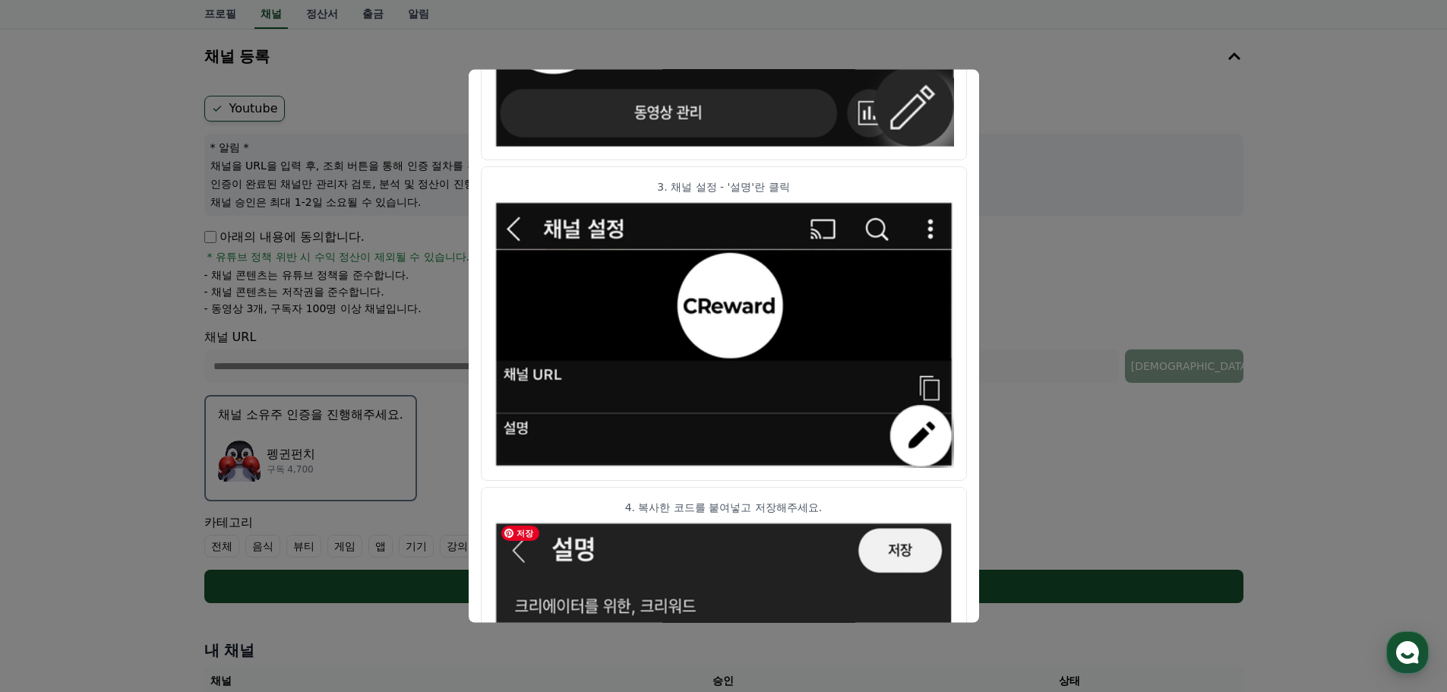
scroll to position [757, 0]
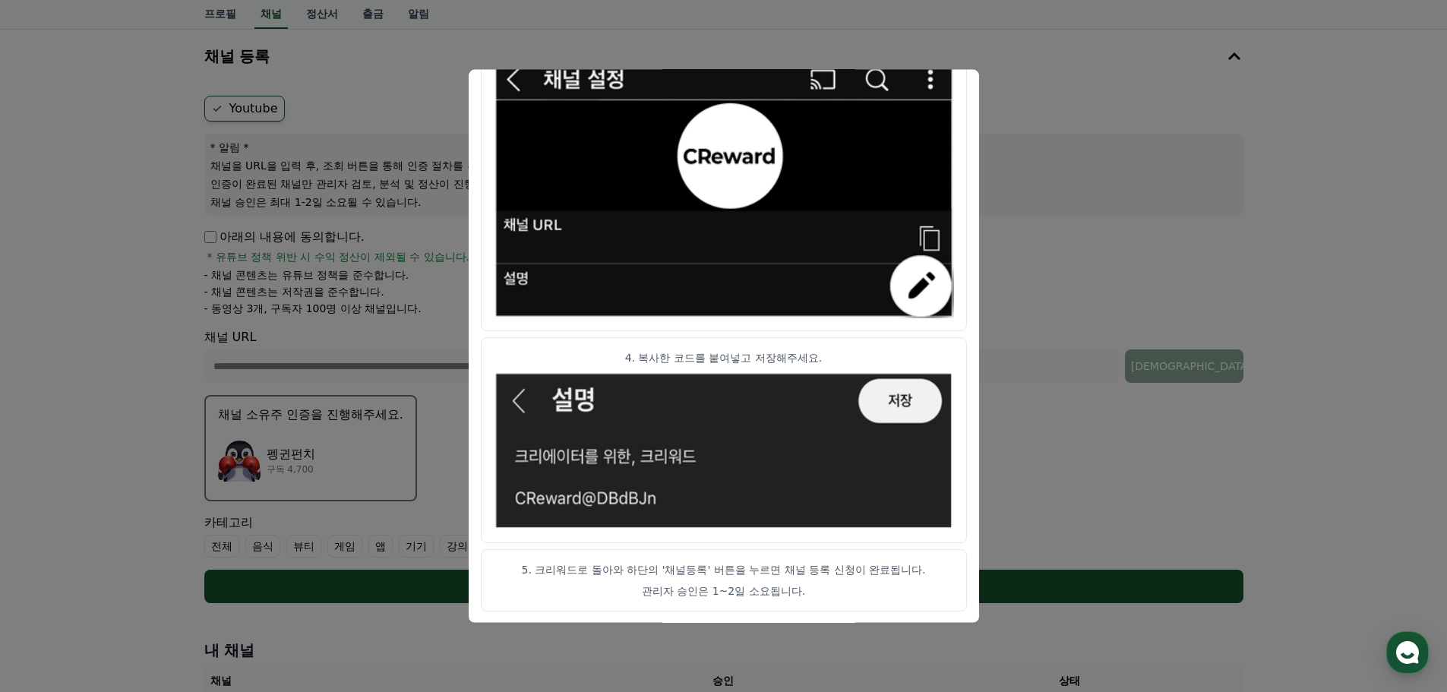
click at [1021, 462] on button "close modal" at bounding box center [723, 346] width 1447 height 692
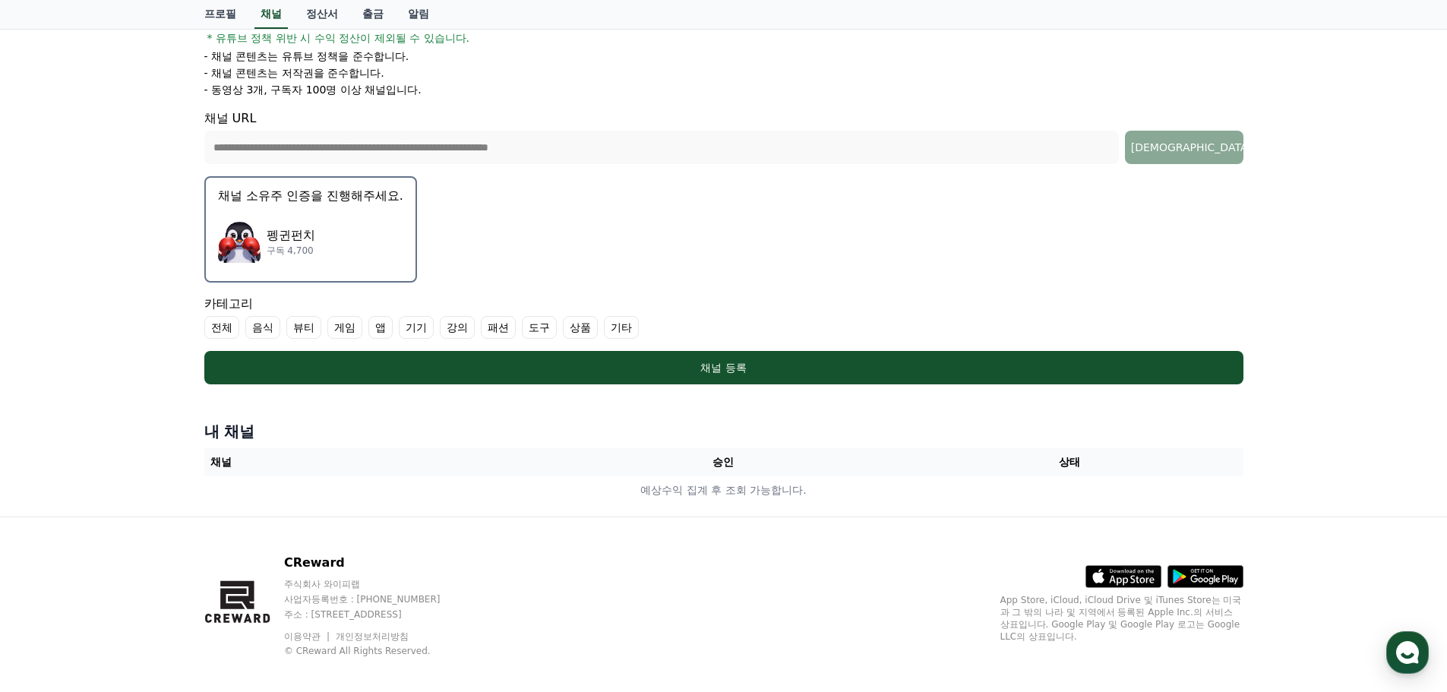
scroll to position [304, 0]
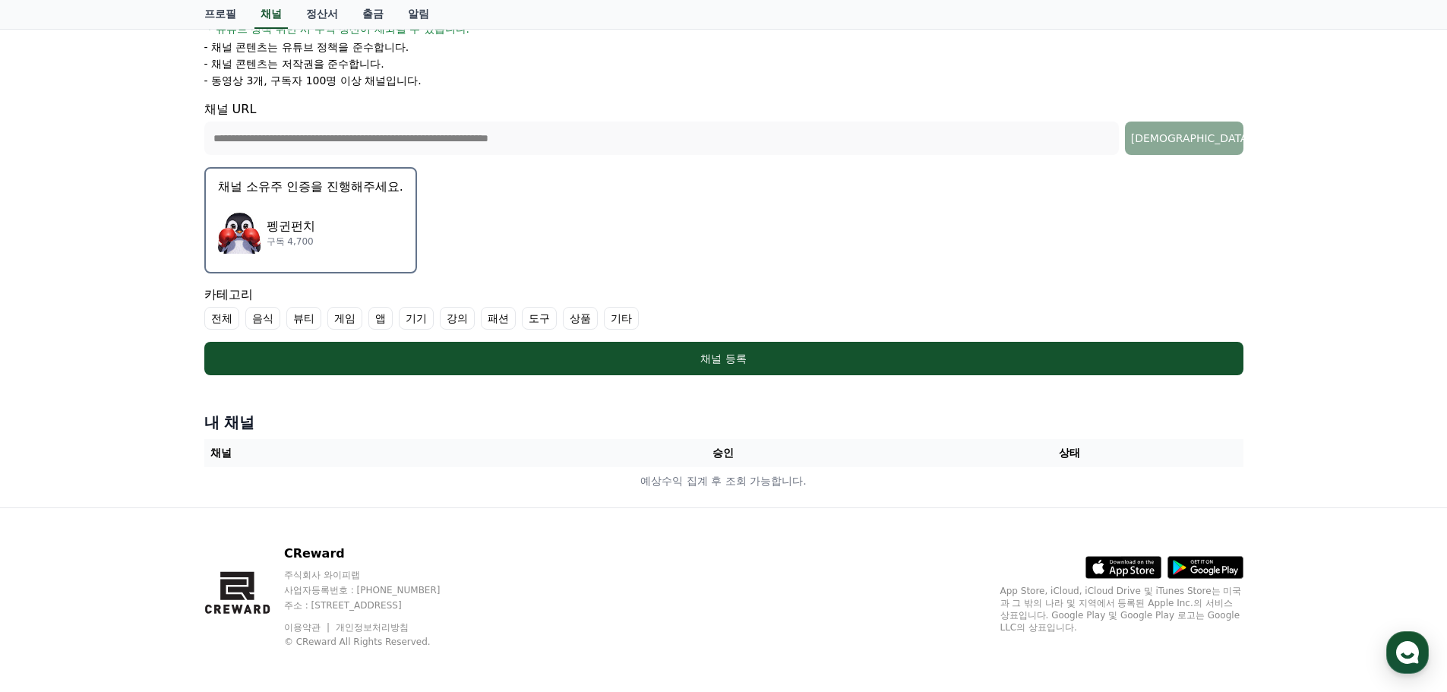
click at [333, 237] on div "펭귄펀치 구독 4,700" at bounding box center [310, 232] width 185 height 61
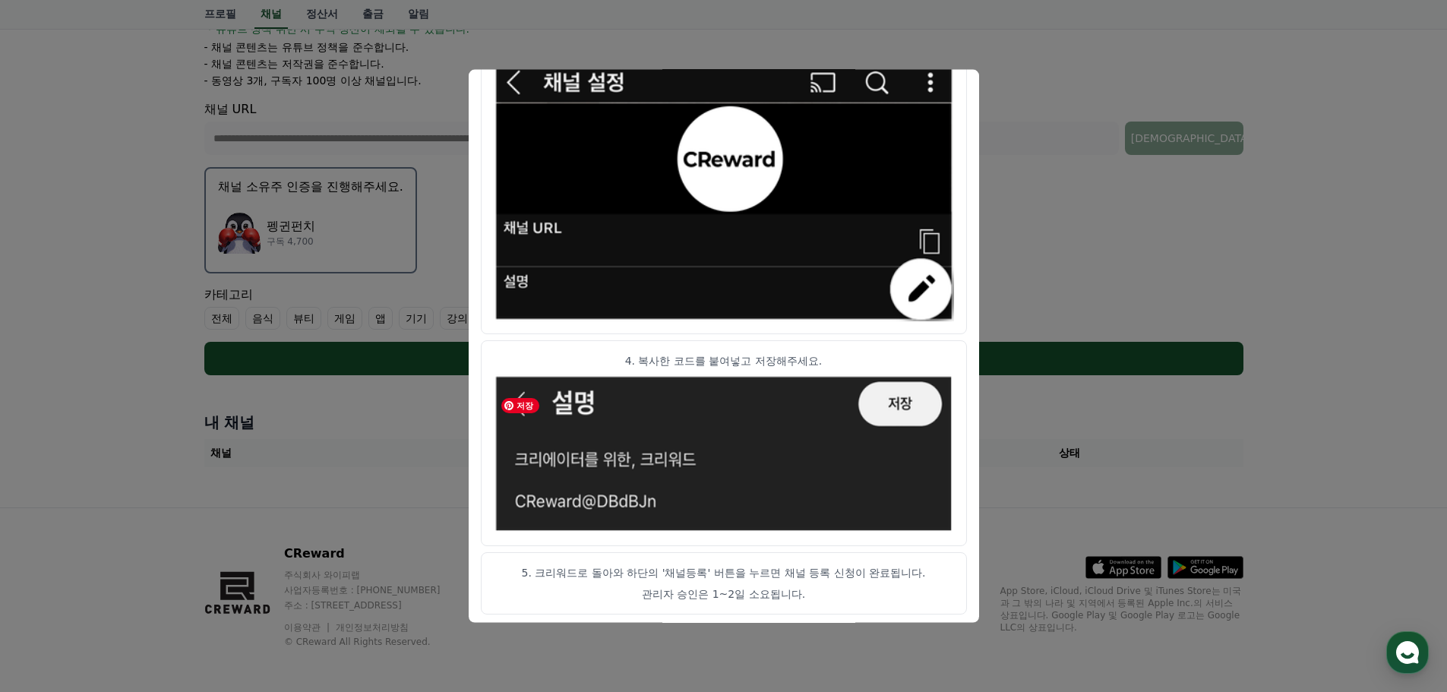
scroll to position [757, 0]
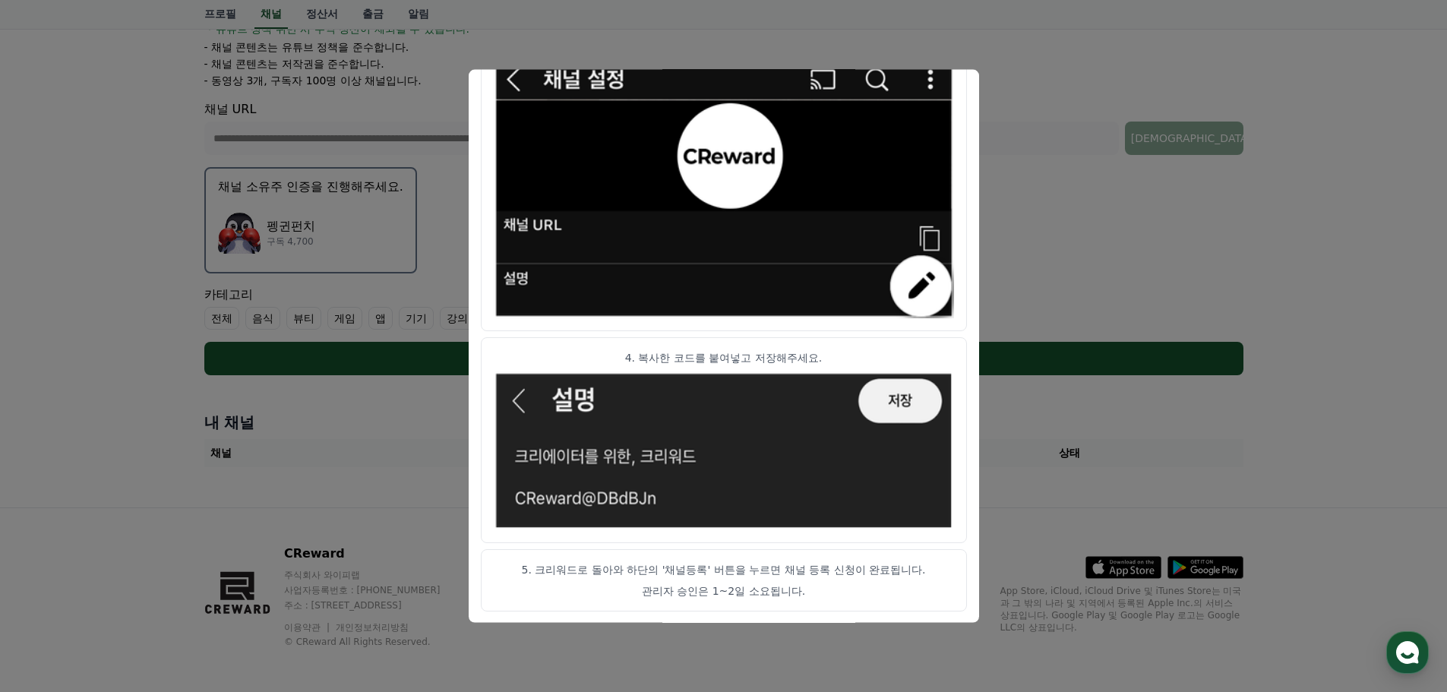
click at [312, 422] on button "close modal" at bounding box center [723, 346] width 1447 height 692
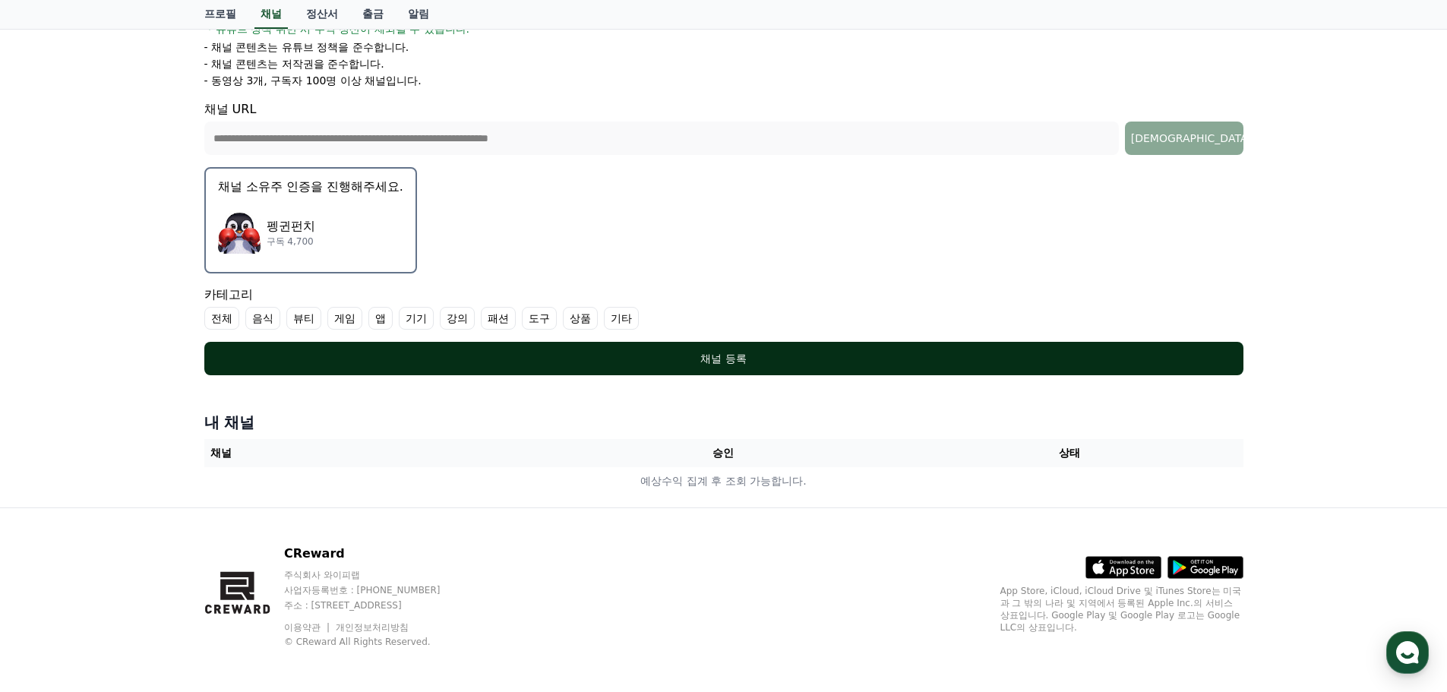
click at [785, 370] on button "채널 등록" at bounding box center [723, 358] width 1039 height 33
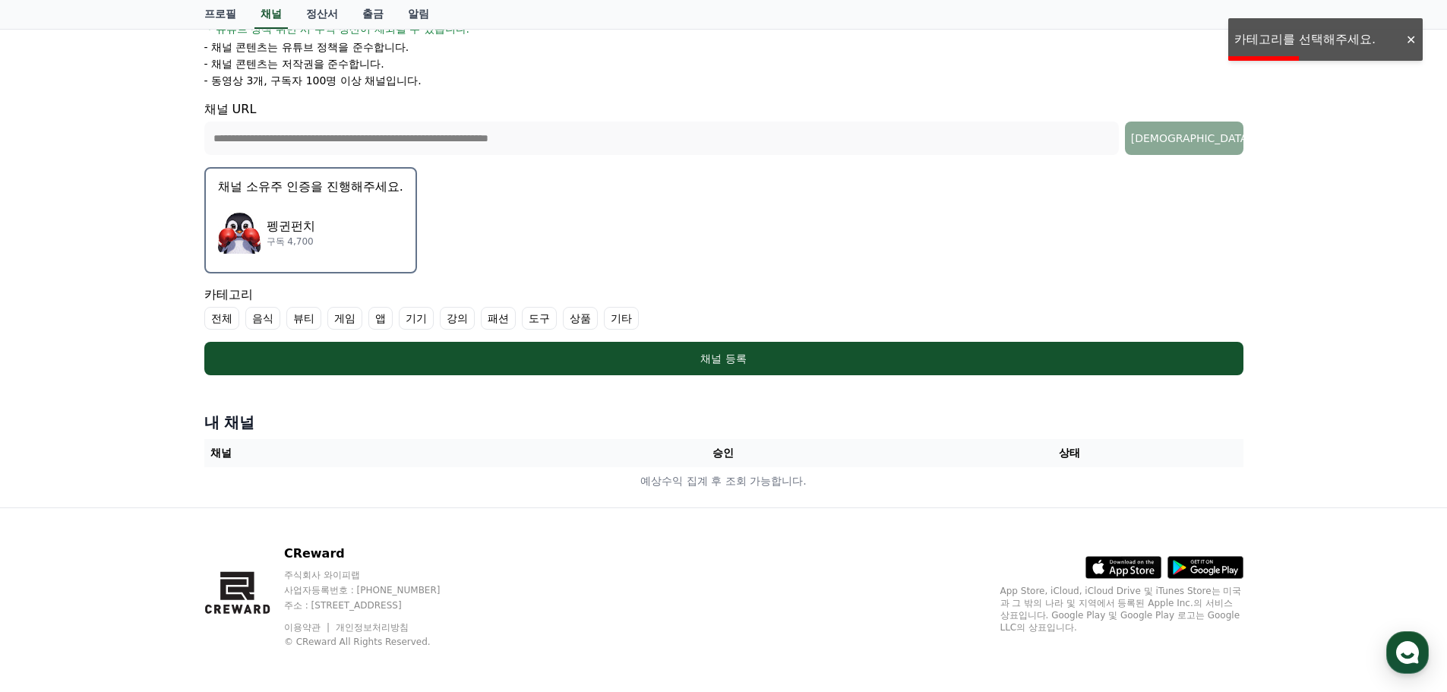
click at [611, 319] on label "기타" at bounding box center [621, 318] width 35 height 23
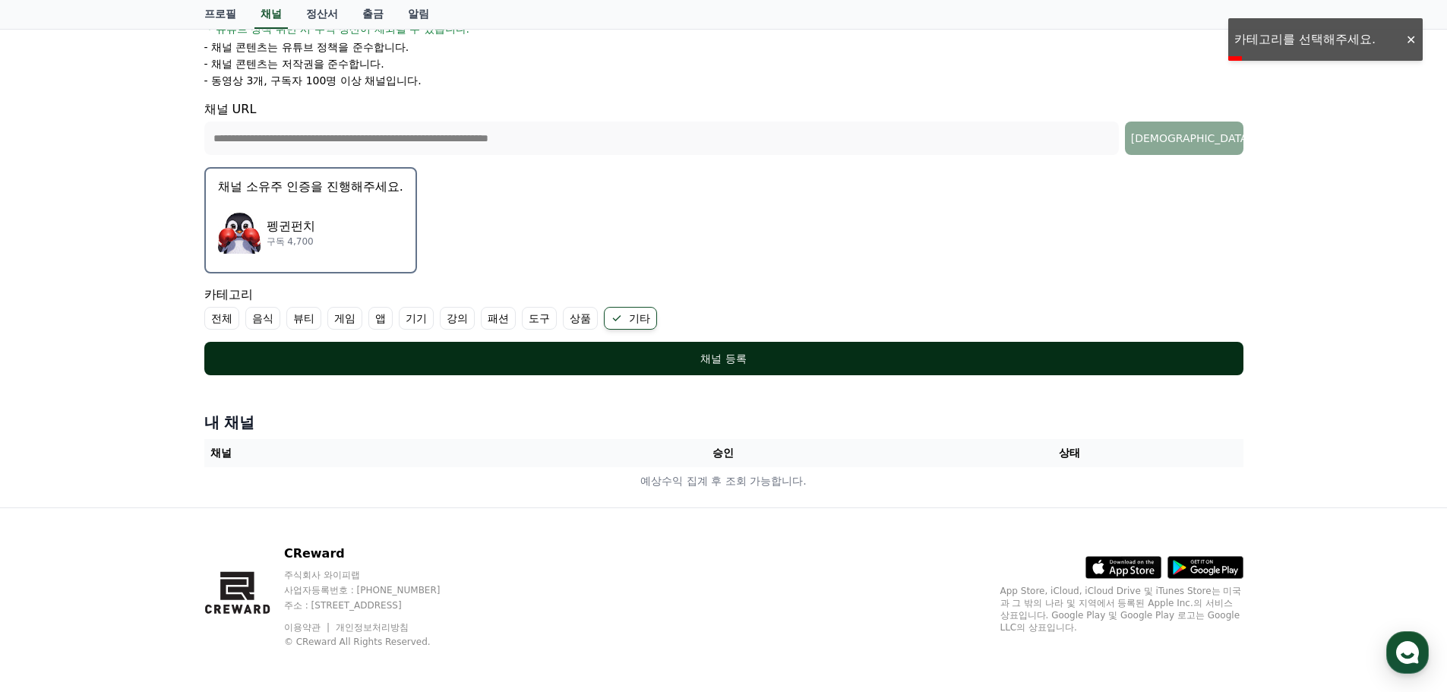
click at [607, 355] on div "채널 등록" at bounding box center [724, 358] width 978 height 15
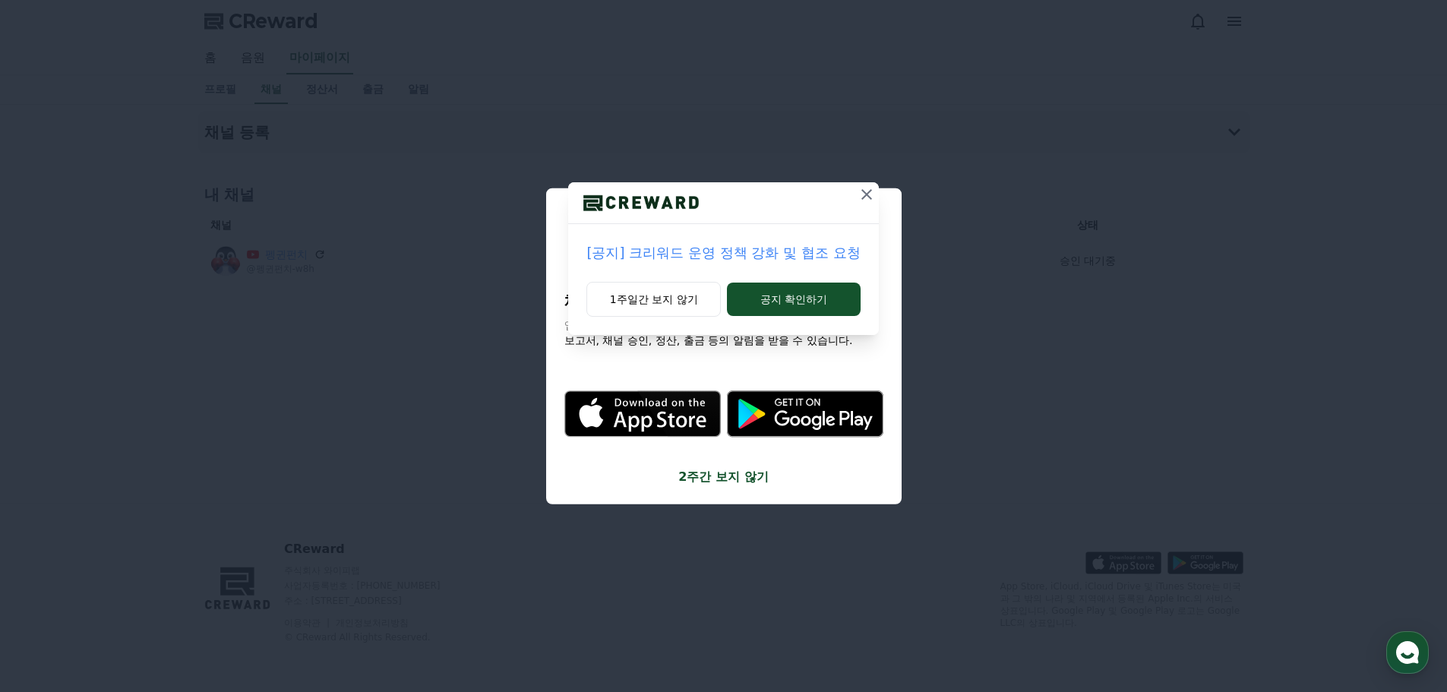
click at [864, 197] on icon at bounding box center [866, 194] width 11 height 11
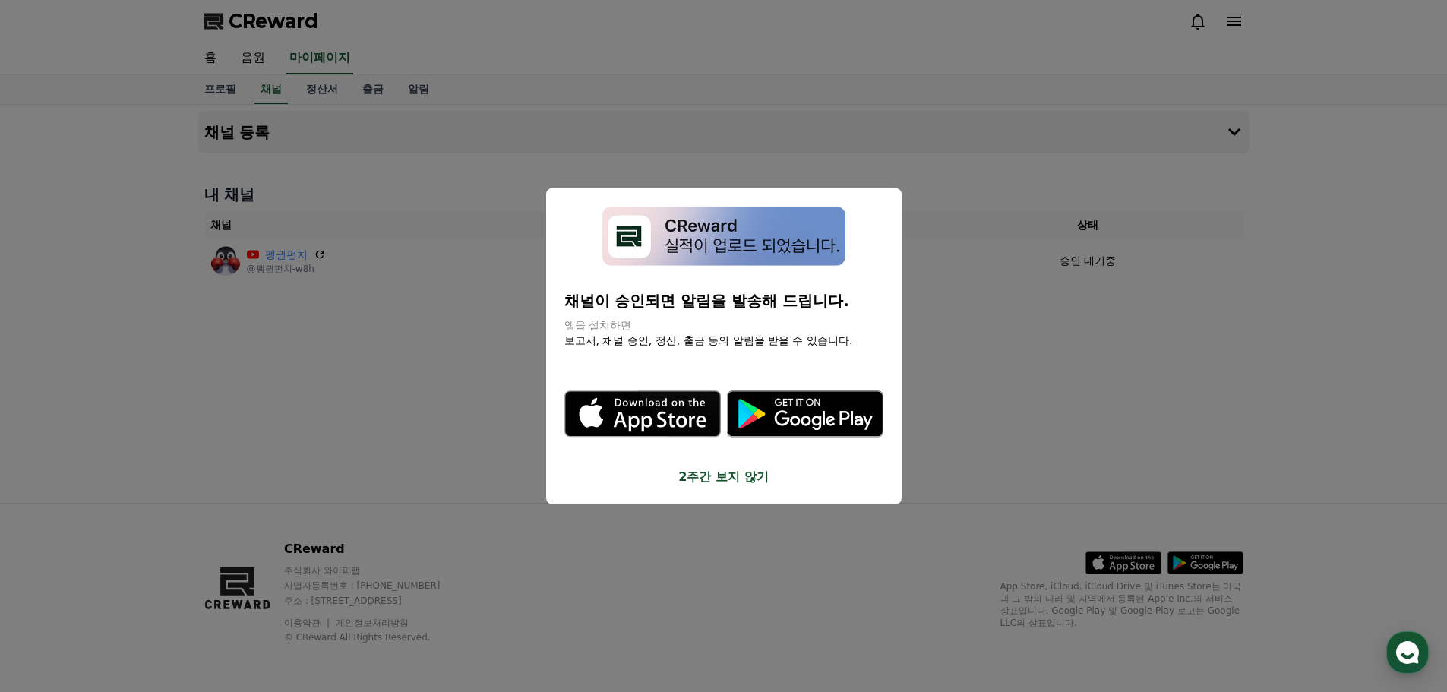
click at [740, 481] on button "2주간 보지 않기" at bounding box center [723, 477] width 319 height 18
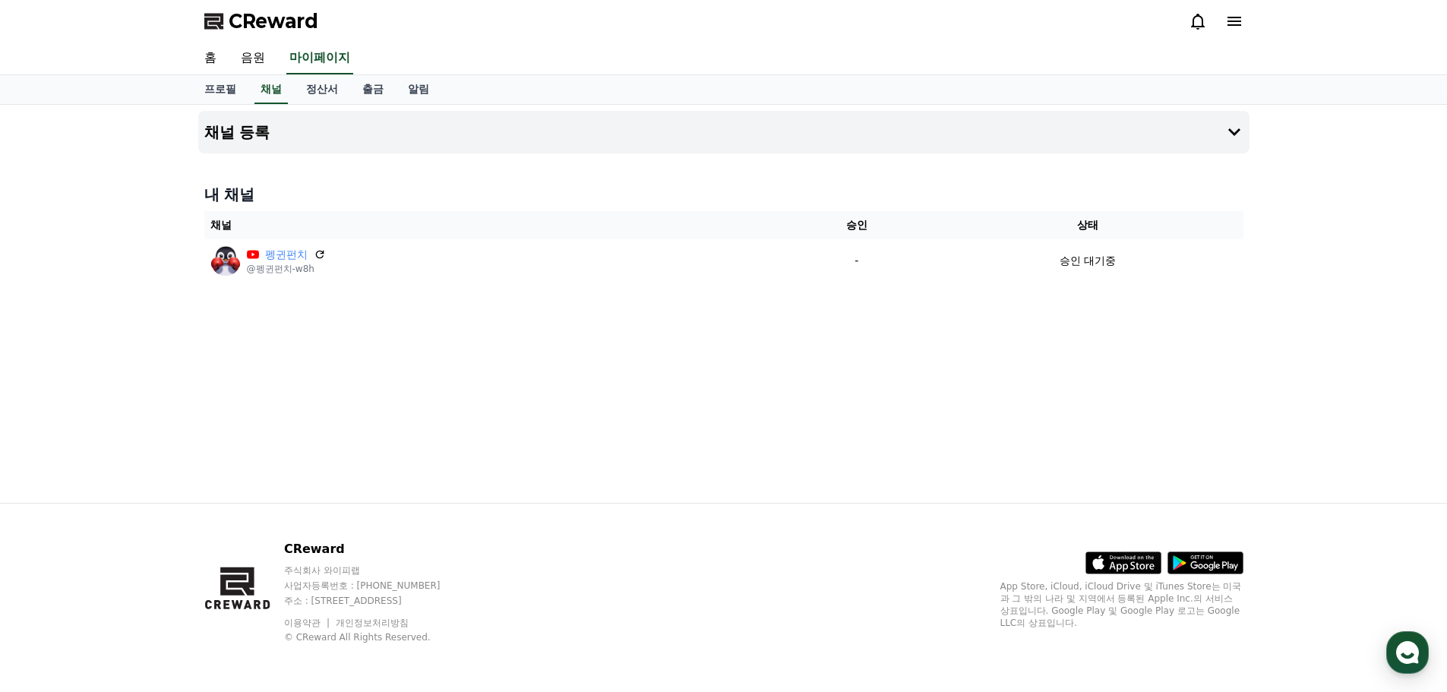
click at [687, 400] on div "채널 등록 내 채널 채널 승인 상태 펭귄펀치 @펭귄펀치-w8h - 승인 대기중" at bounding box center [723, 304] width 1063 height 398
